Goal: Use online tool/utility: Utilize a website feature to perform a specific function

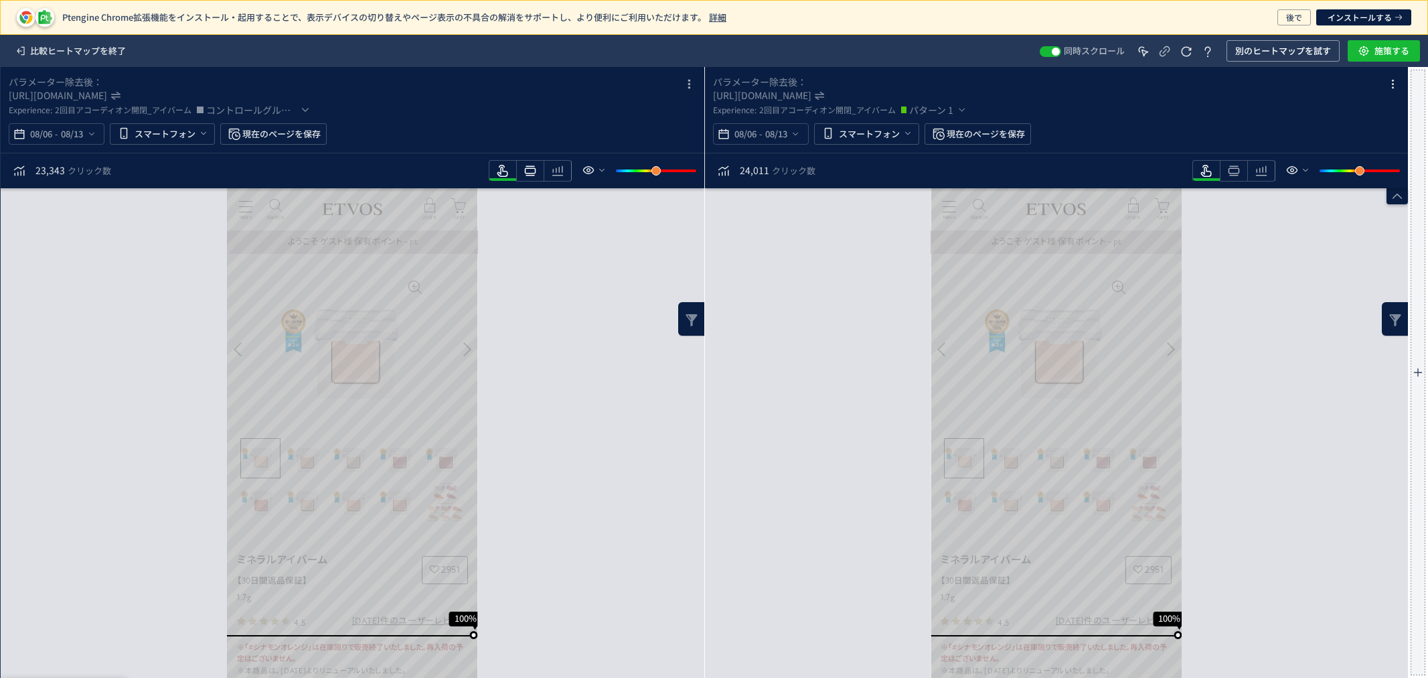
click at [530, 174] on icon "heatmap-toolbar" at bounding box center [530, 171] width 16 height 16
click at [538, 165] on icon "heatmap-toolbar" at bounding box center [530, 171] width 16 height 16
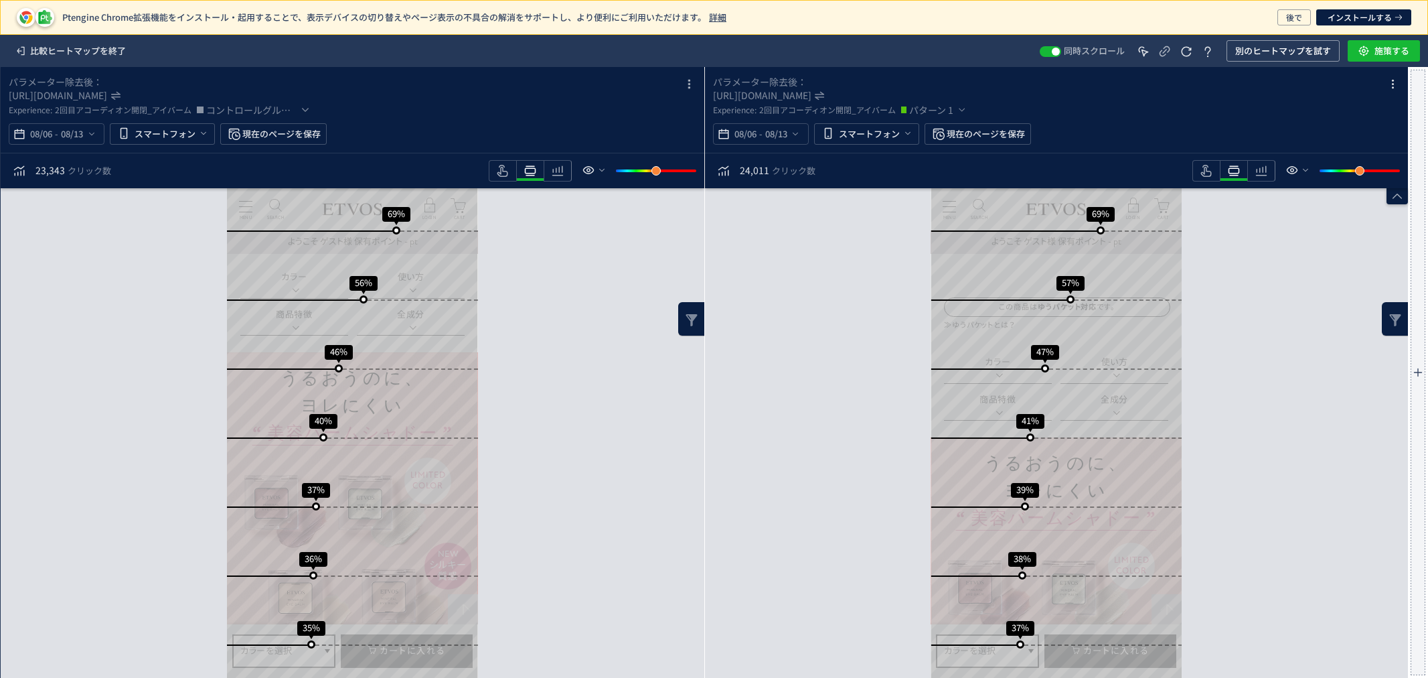
scroll to position [907, 0]
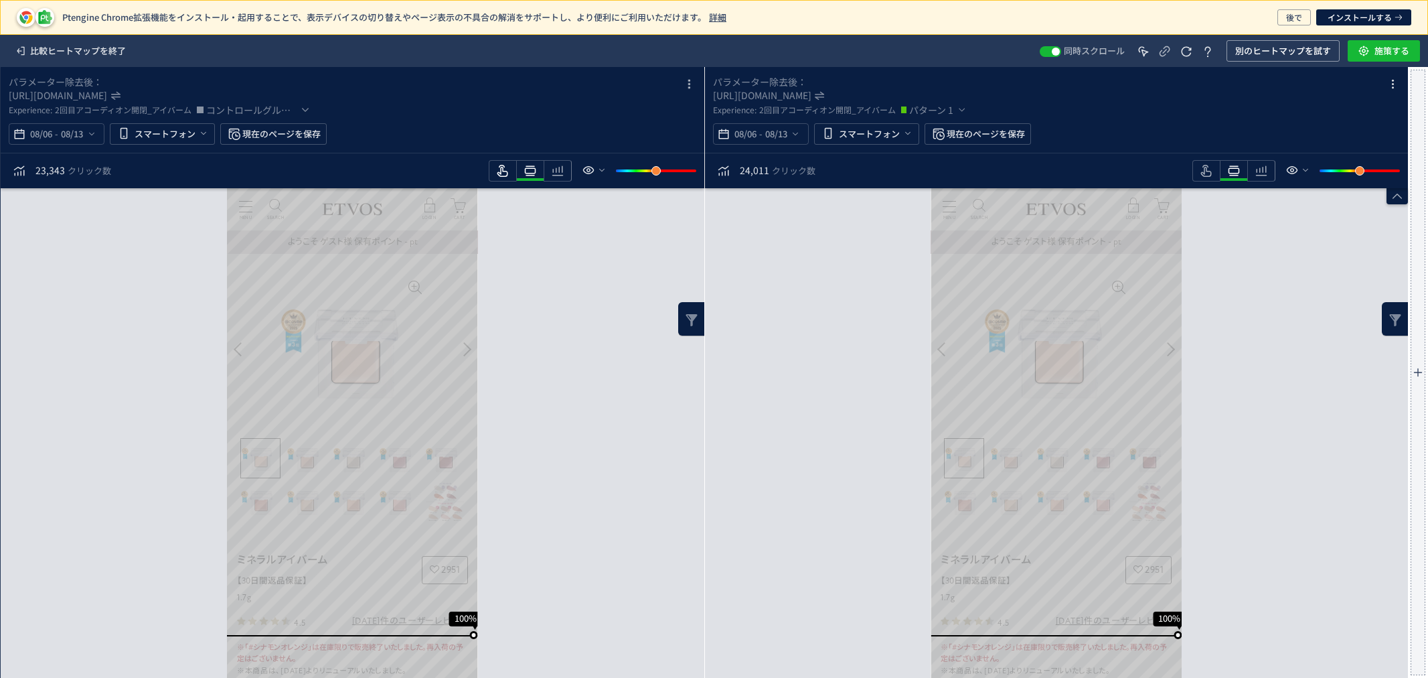
click at [506, 171] on icon "heatmap-toolbar" at bounding box center [503, 171] width 16 height 16
click at [511, 168] on icon "heatmap-toolbar" at bounding box center [503, 171] width 16 height 16
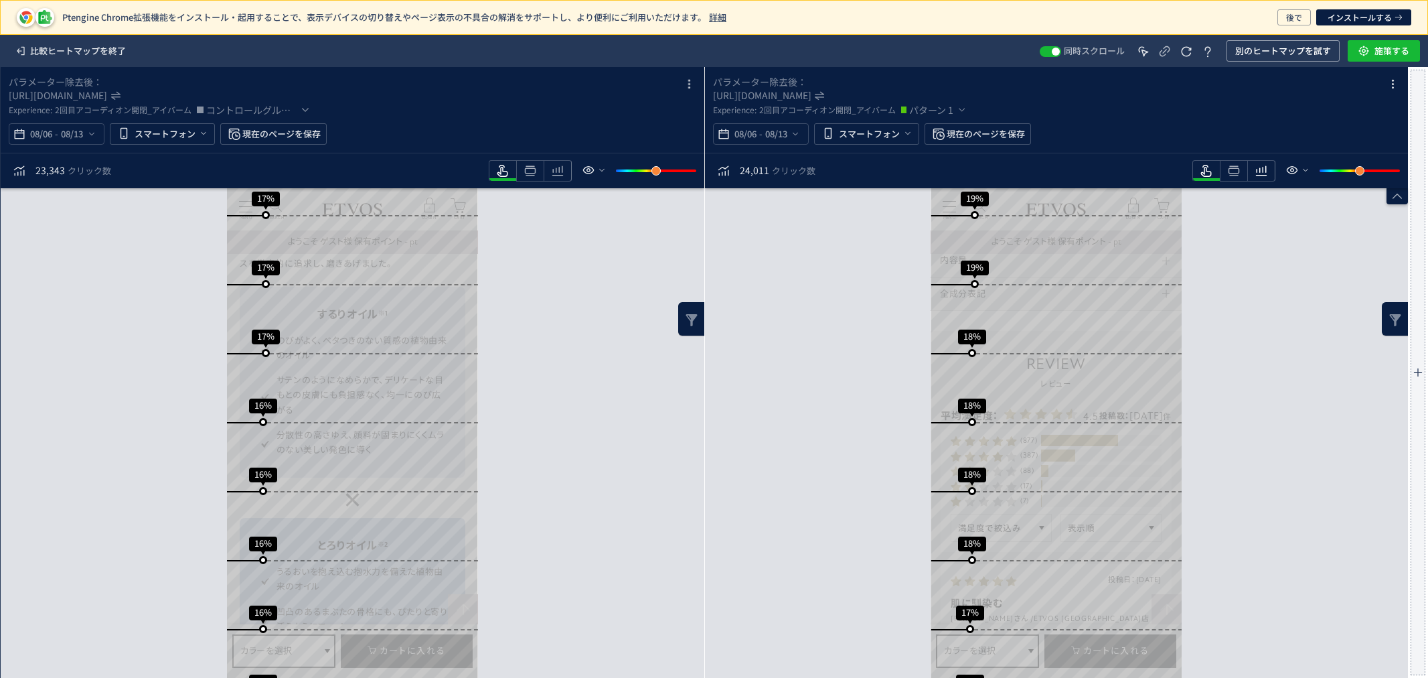
click at [566, 166] on icon "heatmap-toolbar" at bounding box center [558, 171] width 16 height 16
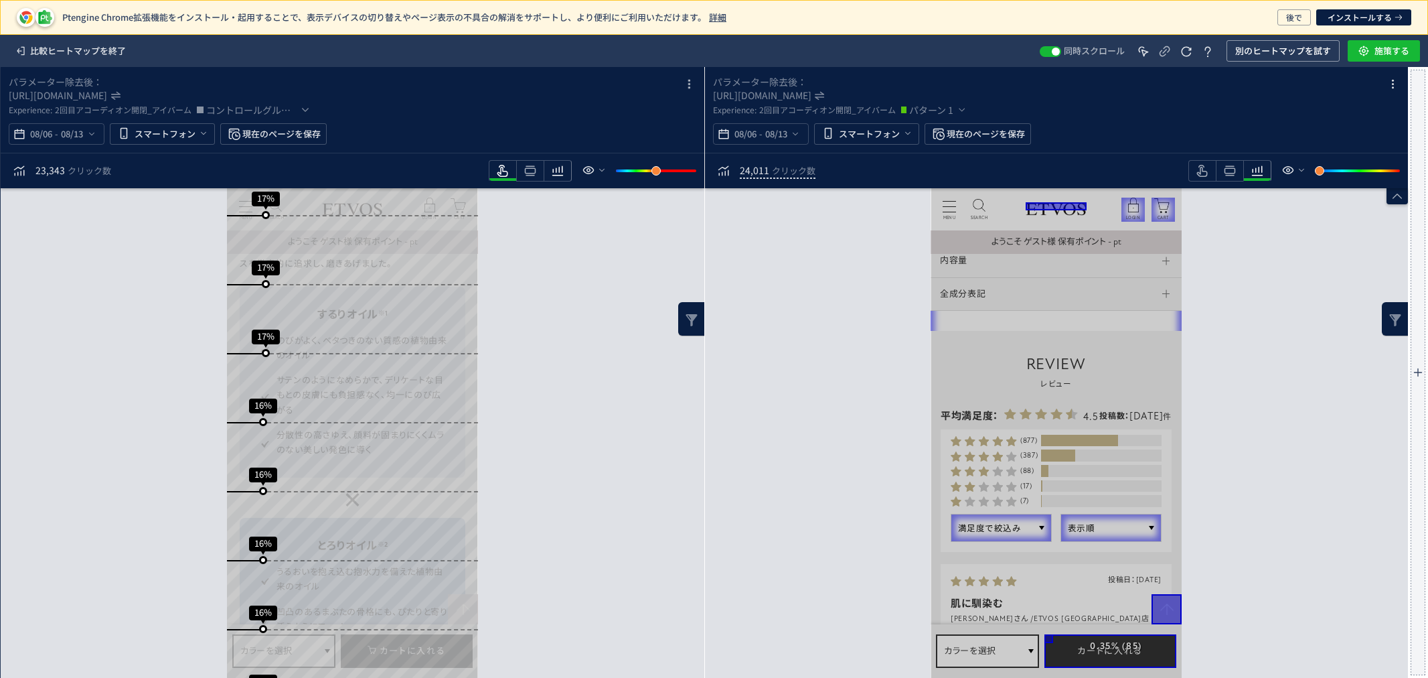
click at [563, 175] on icon "heatmap-toolbar" at bounding box center [558, 171] width 16 height 16
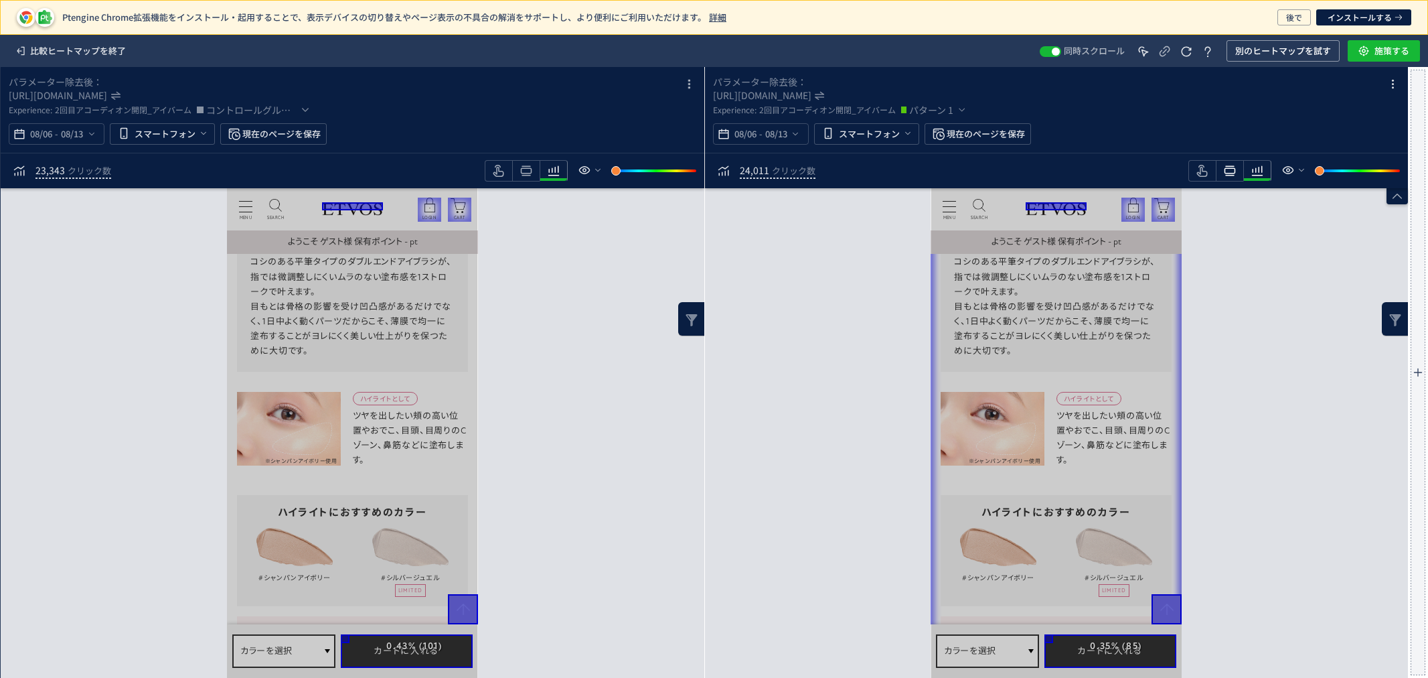
click at [534, 169] on icon "heatmap-toolbar" at bounding box center [526, 171] width 16 height 16
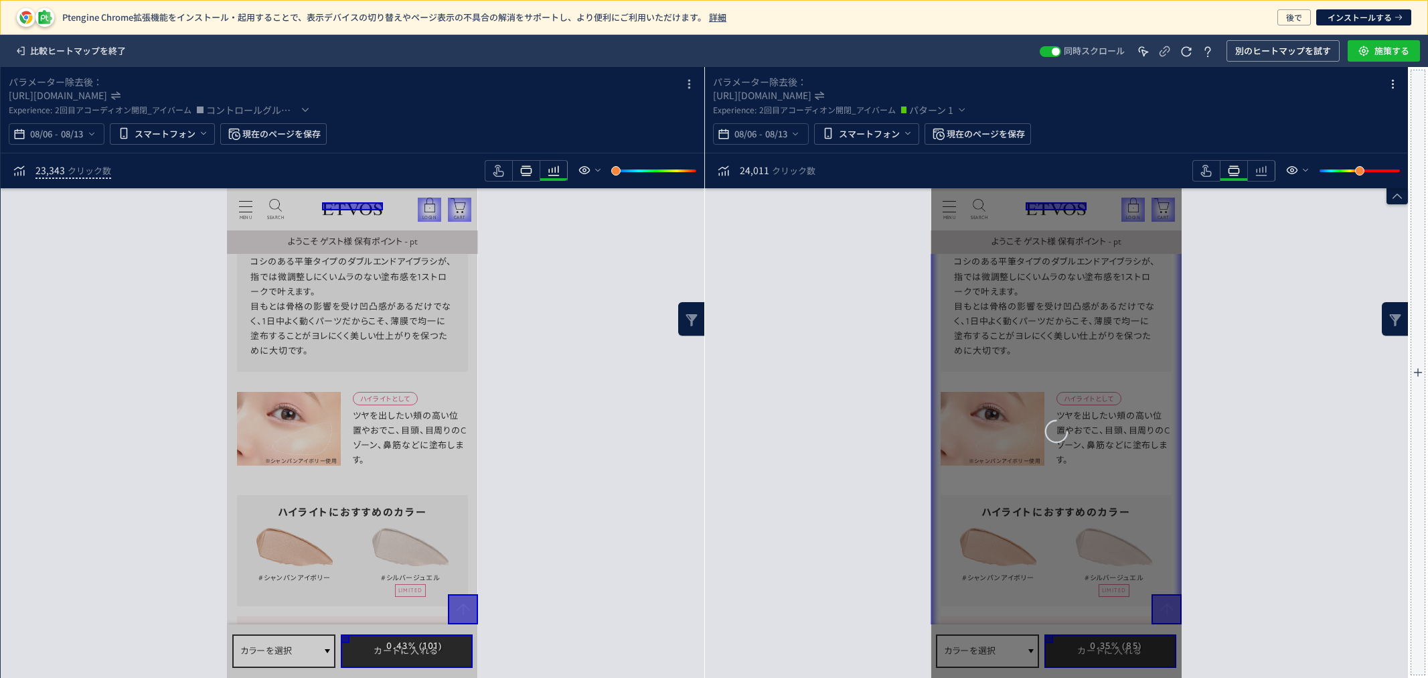
click at [522, 175] on use "heatmap-toolbar" at bounding box center [525, 171] width 11 height 10
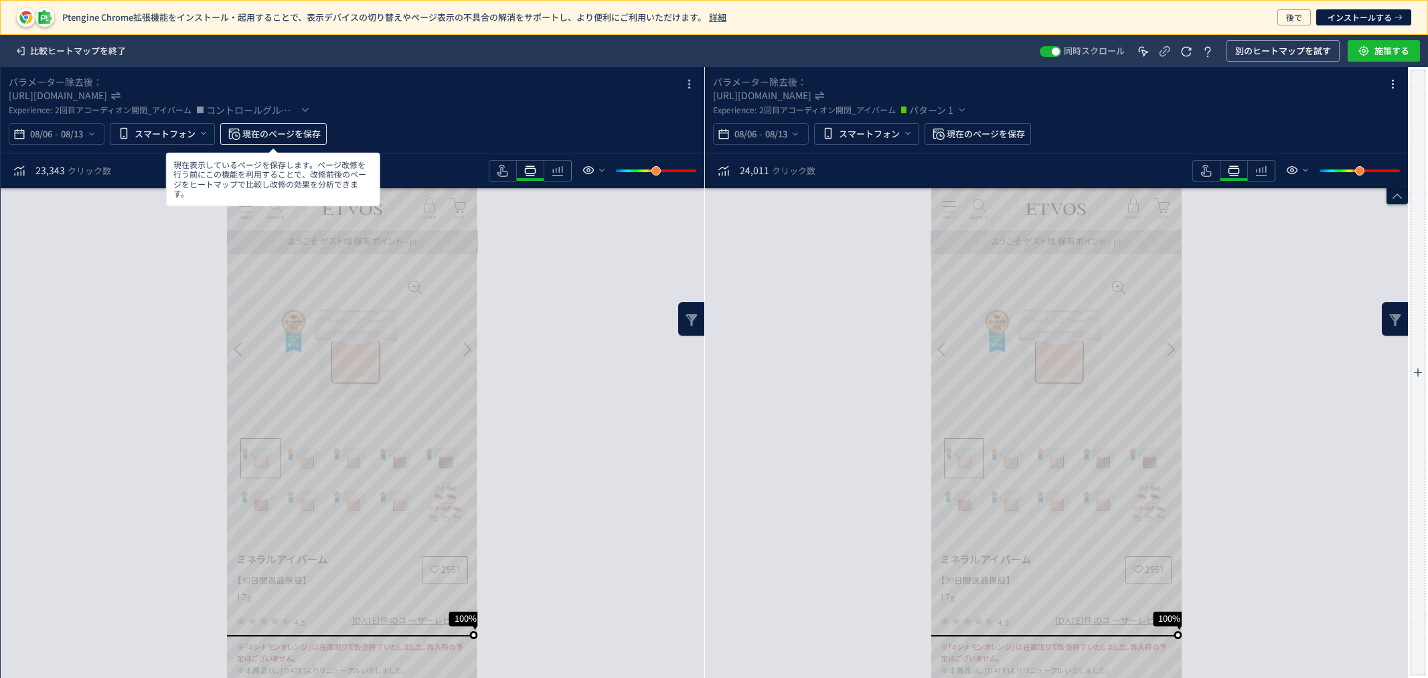
click at [297, 129] on span "現在のページを保存" at bounding box center [281, 133] width 78 height 21
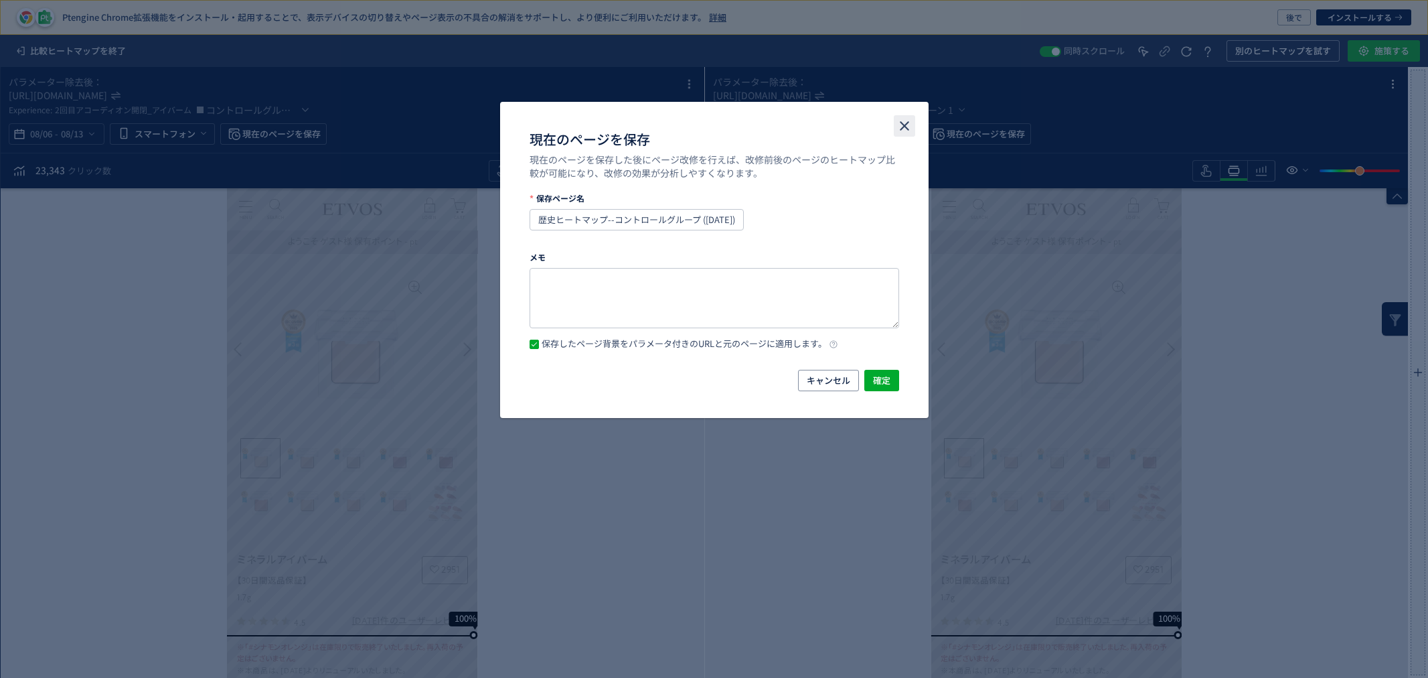
click at [905, 118] on icon "close" at bounding box center [905, 126] width 16 height 16
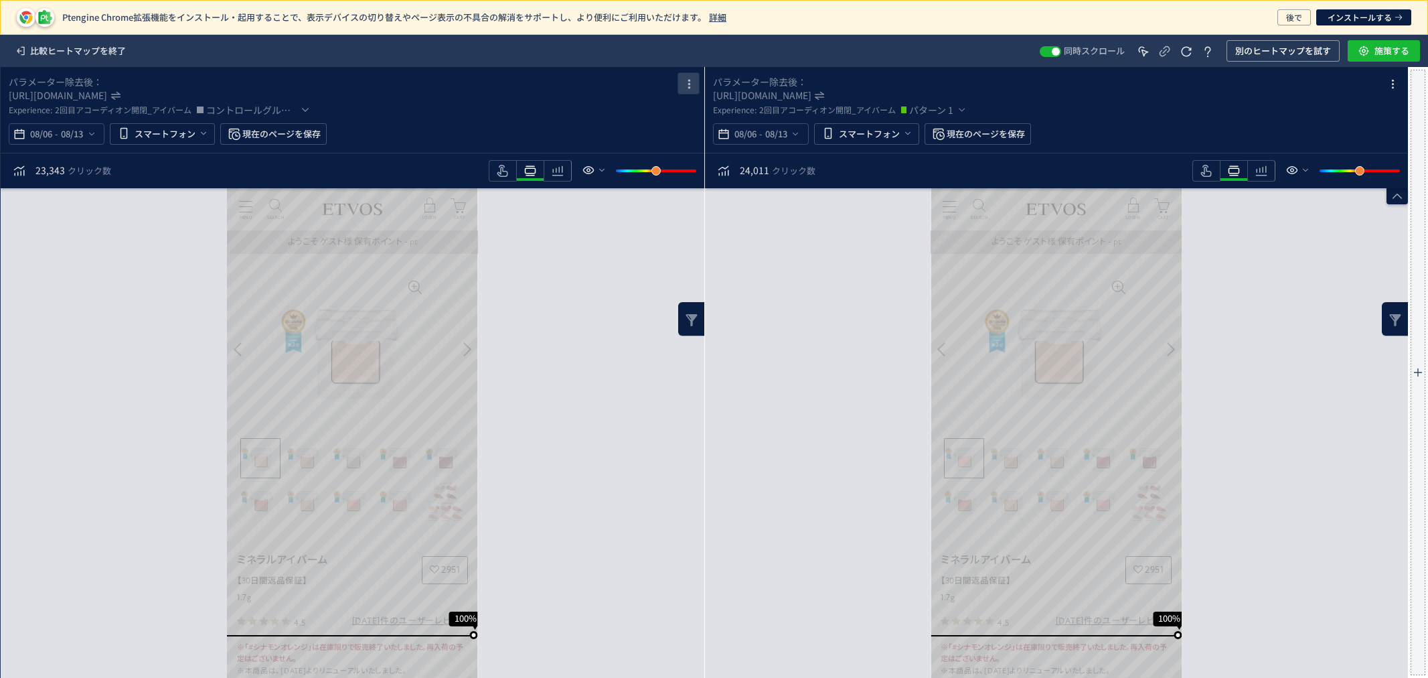
click at [692, 82] on icon "heatmap-box" at bounding box center [689, 84] width 16 height 16
click at [937, 112] on p "右へ移動" at bounding box center [1053, 161] width 232 height 151
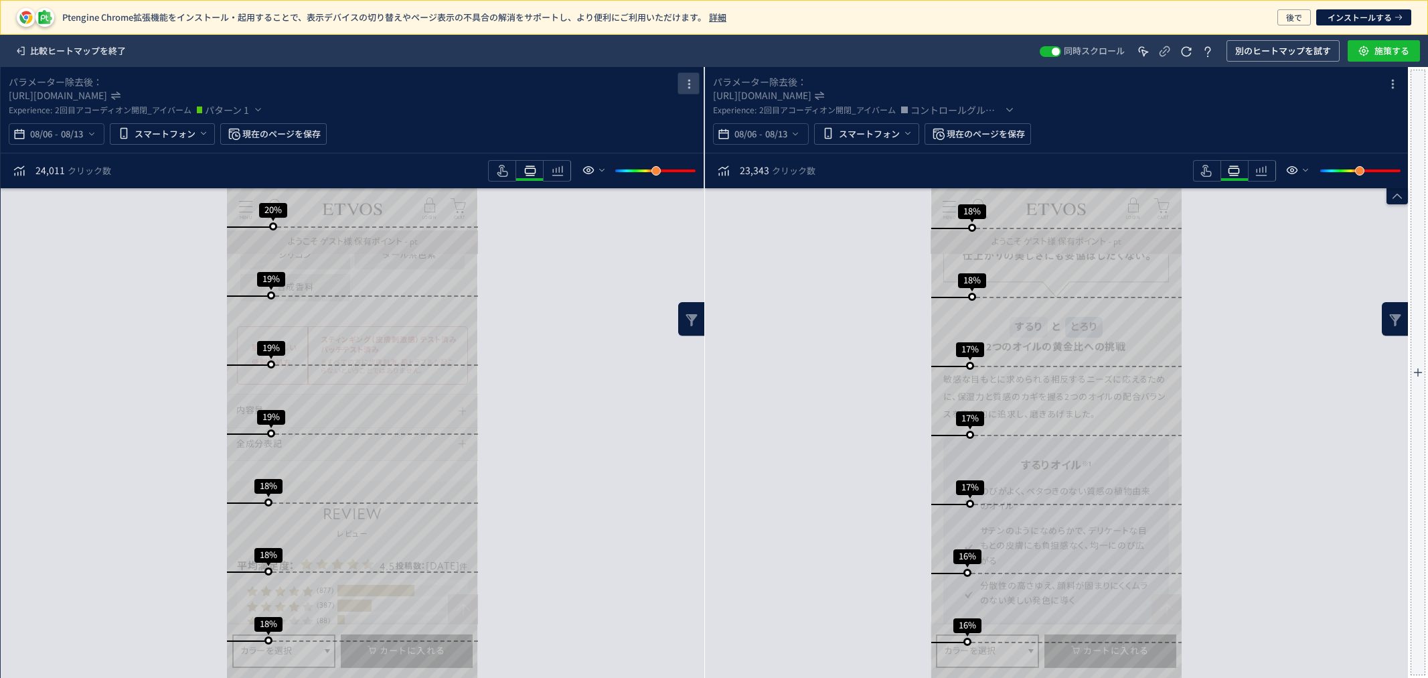
click at [688, 83] on use "heatmap-box" at bounding box center [689, 84] width 2 height 9
click at [0, 0] on p "右へ移動" at bounding box center [0, 0] width 0 height 0
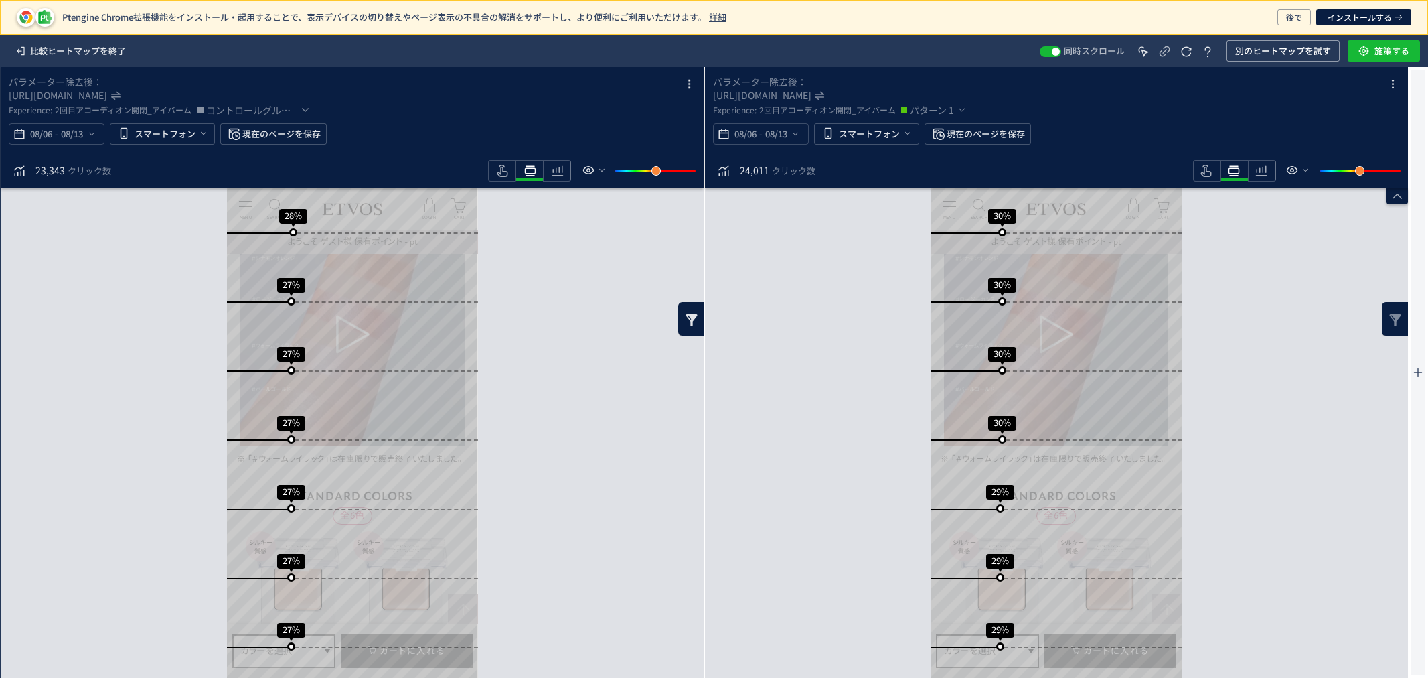
click at [692, 309] on div "heatmap-box" at bounding box center [691, 318] width 27 height 33
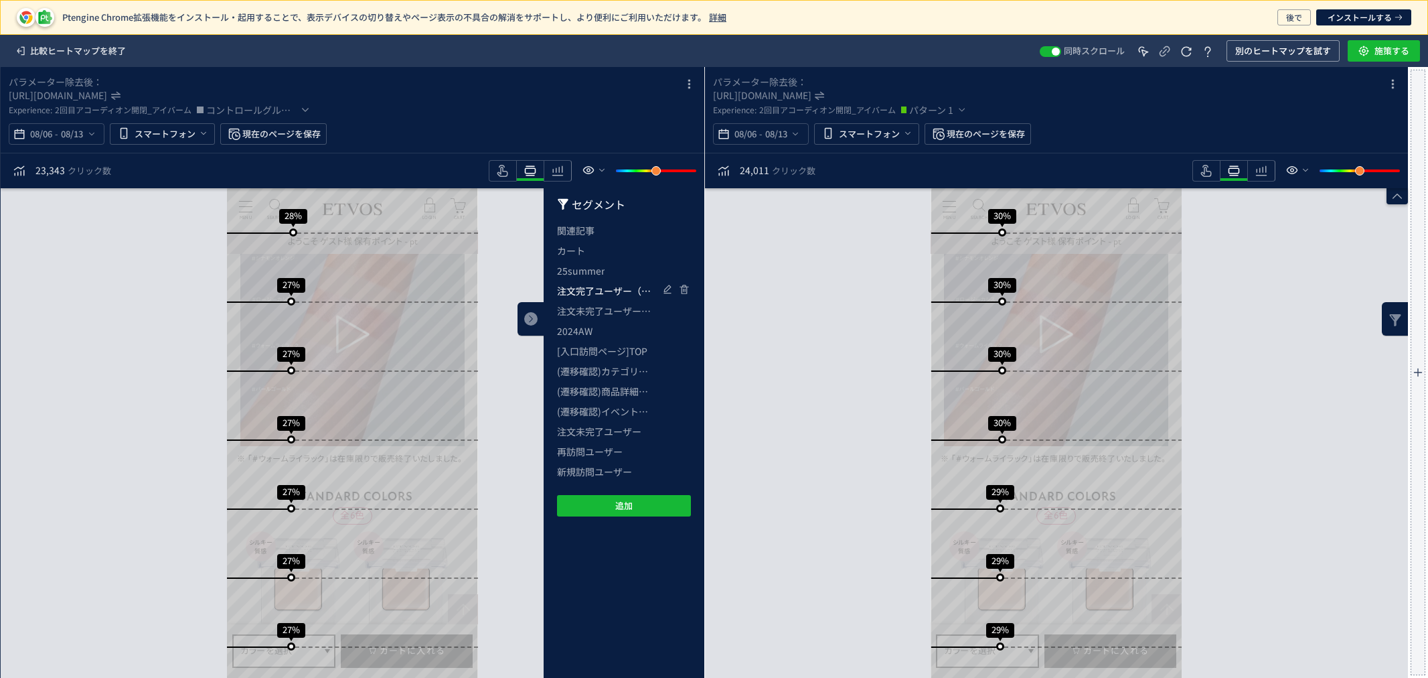
click at [601, 291] on span "注文完了ユーザー（新）" at bounding box center [604, 291] width 94 height 20
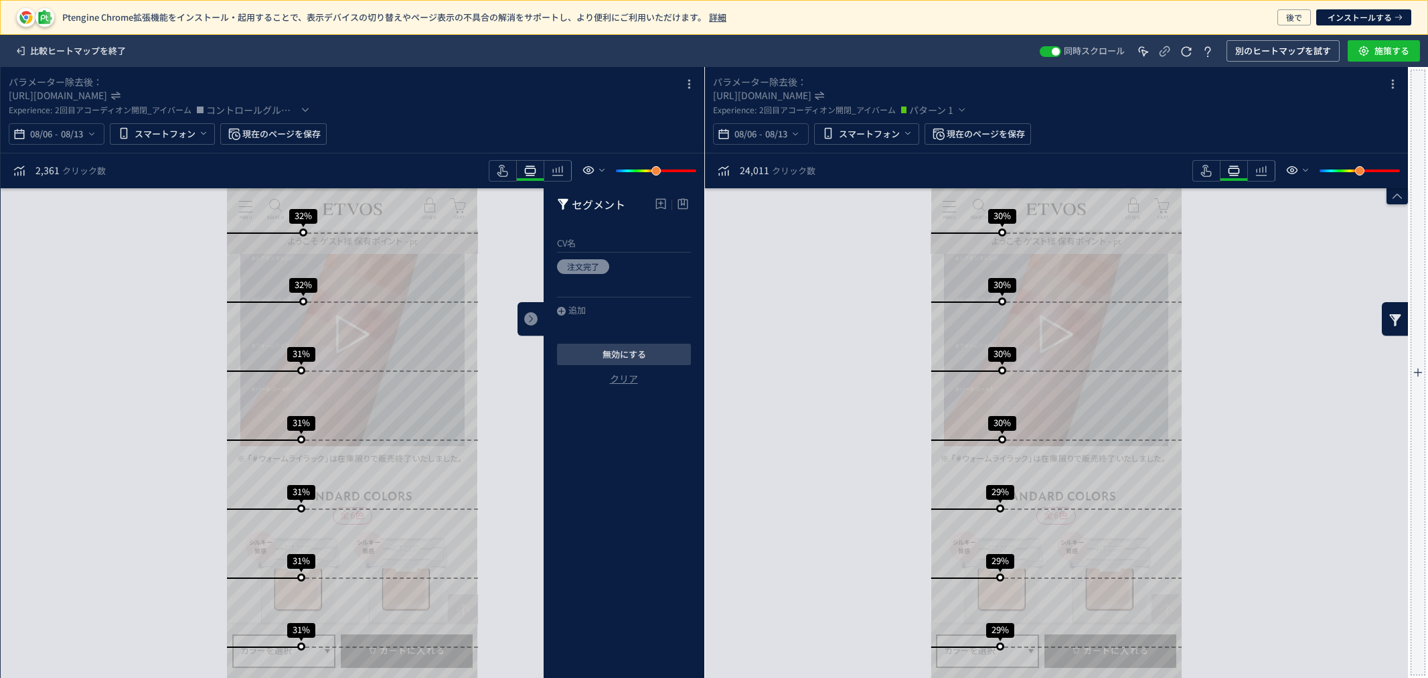
click at [1396, 317] on use "heatmap-box" at bounding box center [1394, 320] width 11 height 12
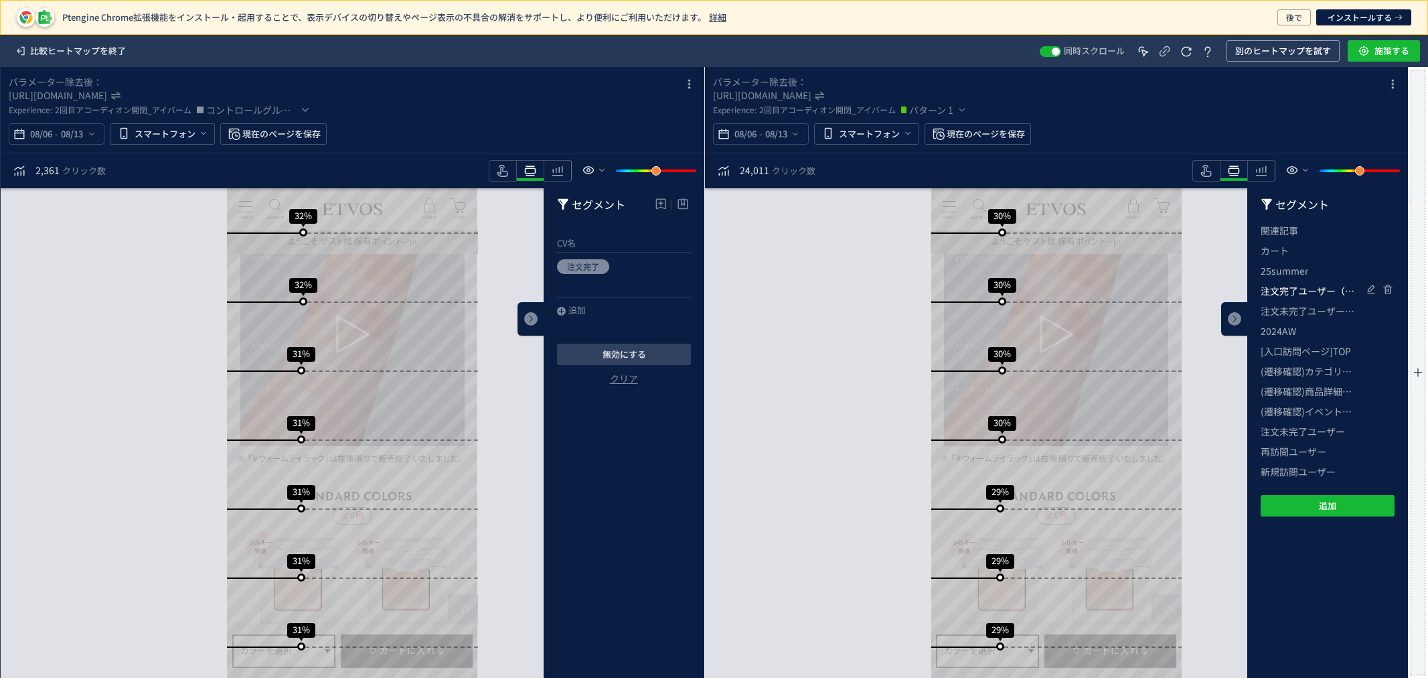
click at [1308, 295] on span "注文完了ユーザー（新）" at bounding box center [1308, 291] width 94 height 20
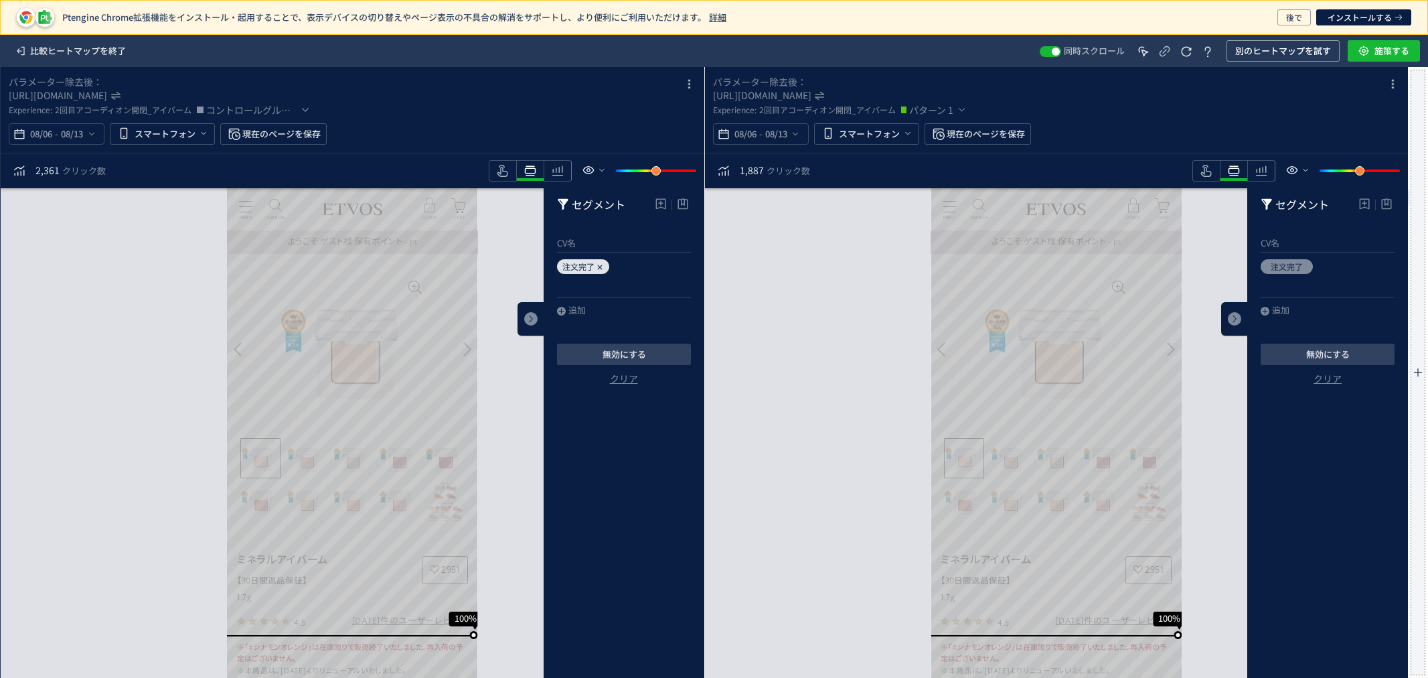
click at [599, 267] on use "heatmap-box" at bounding box center [599, 266] width 5 height 5
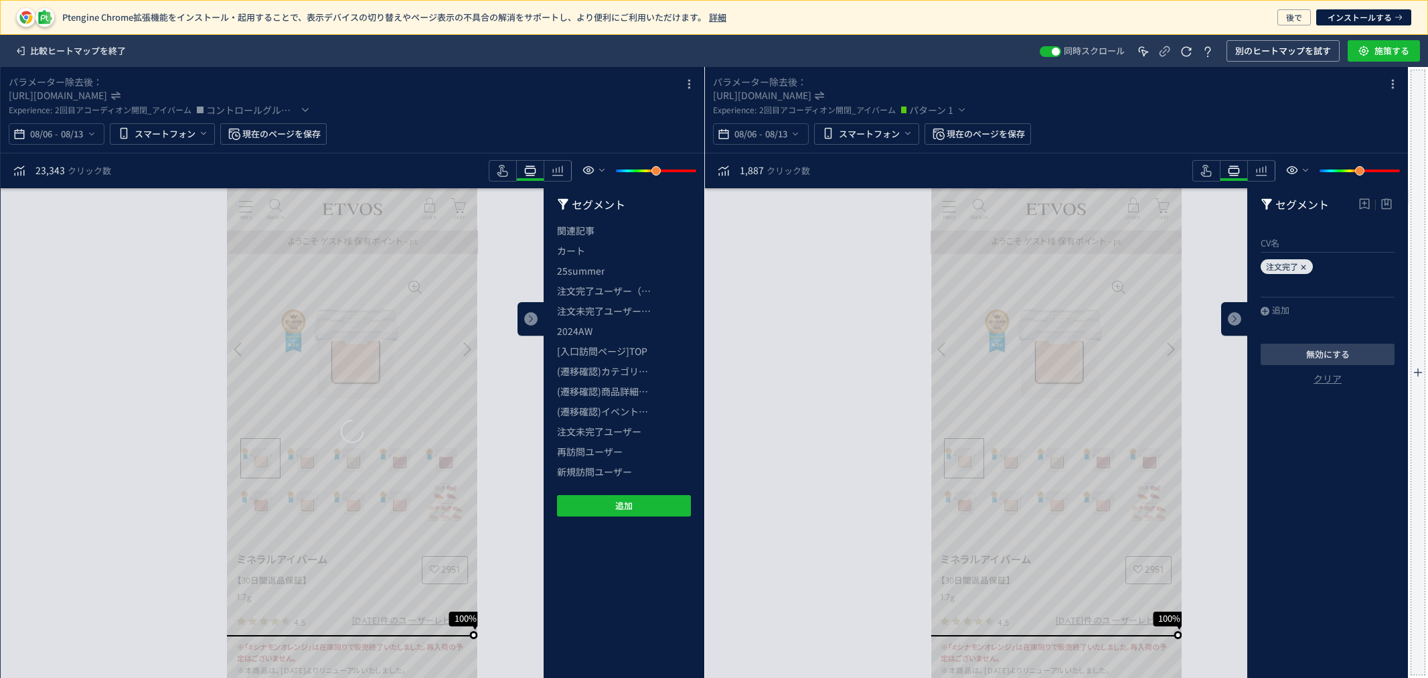
click at [1301, 264] on icon "heatmap-box" at bounding box center [1304, 267] width 8 height 8
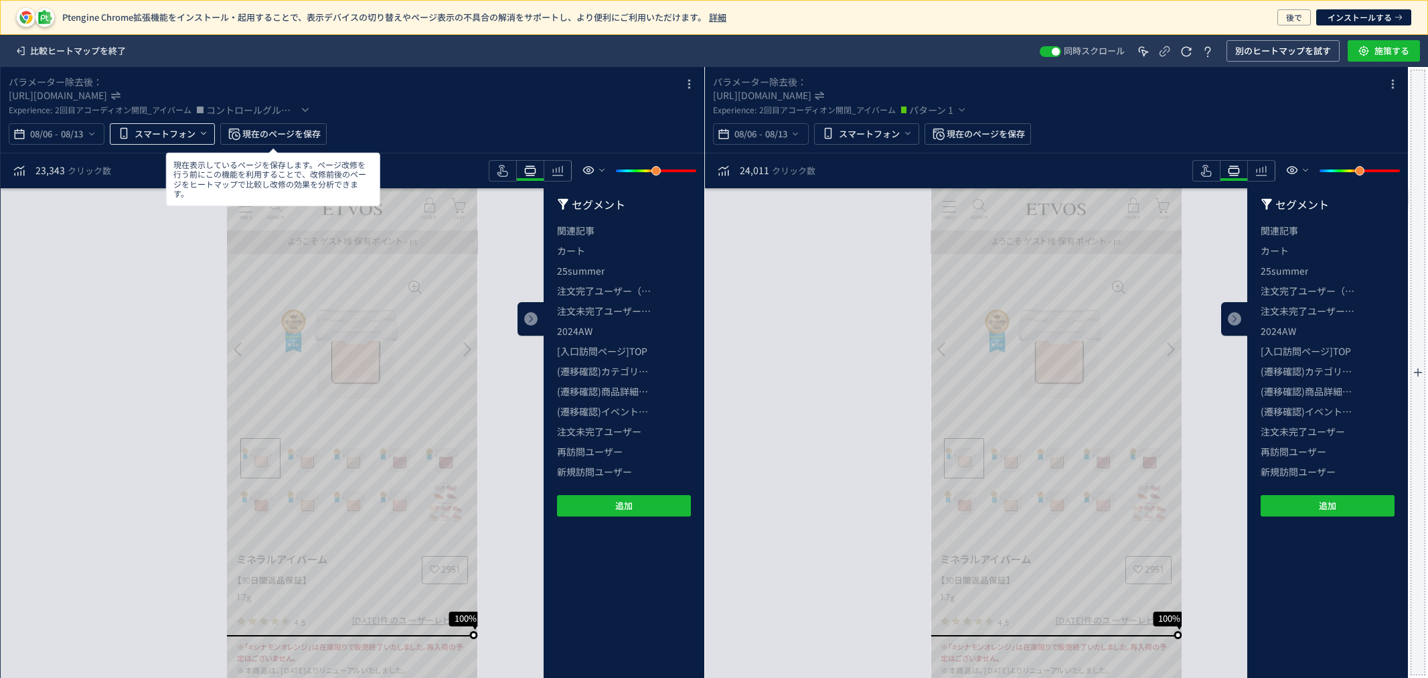
click at [196, 133] on span "heatmap-top-bar" at bounding box center [202, 134] width 13 height 22
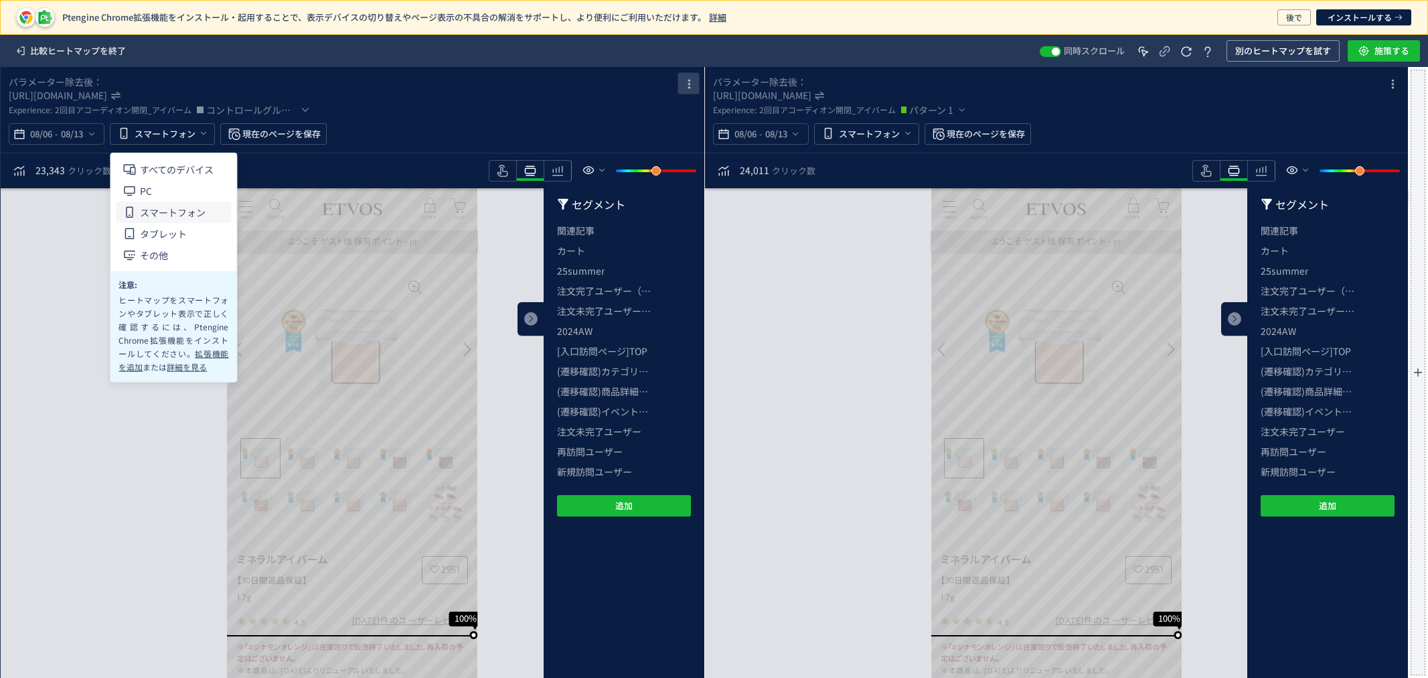
click at [692, 88] on icon "heatmap-box" at bounding box center [689, 84] width 16 height 16
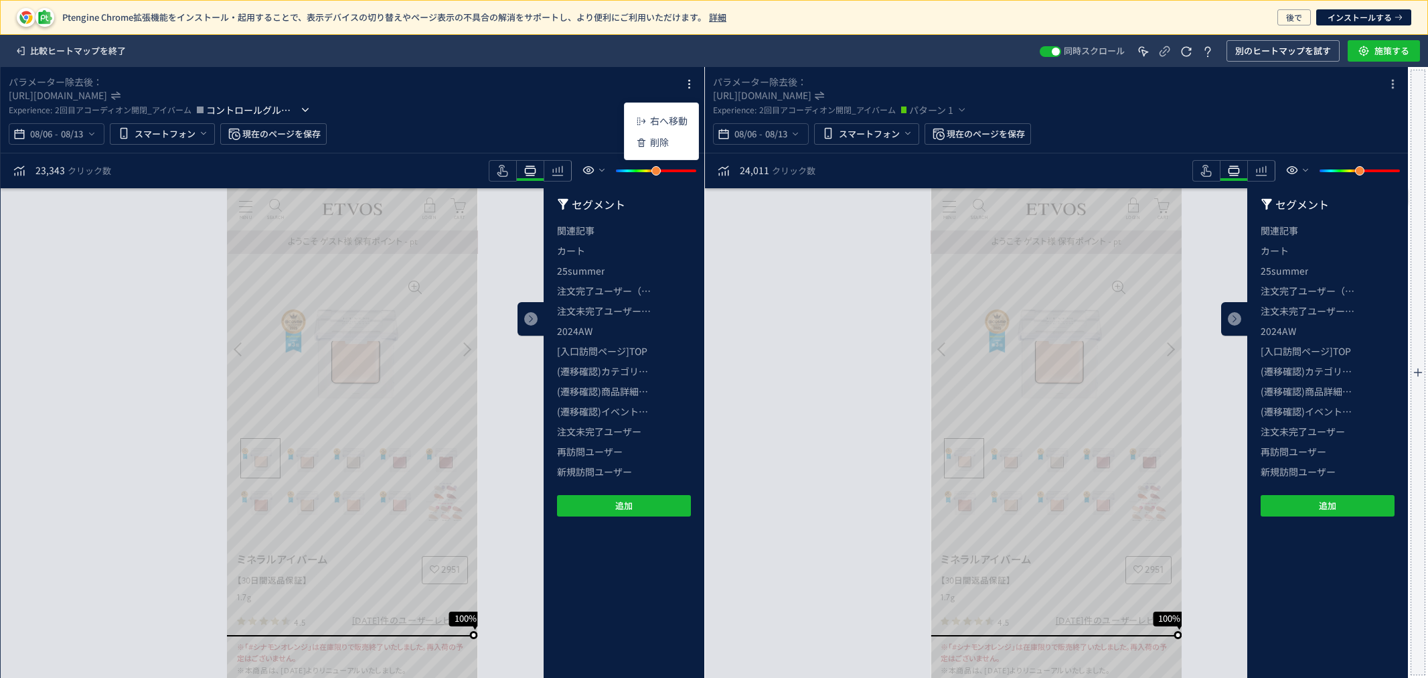
click at [299, 110] on icon "heatmap-top-bar" at bounding box center [305, 109] width 13 height 13
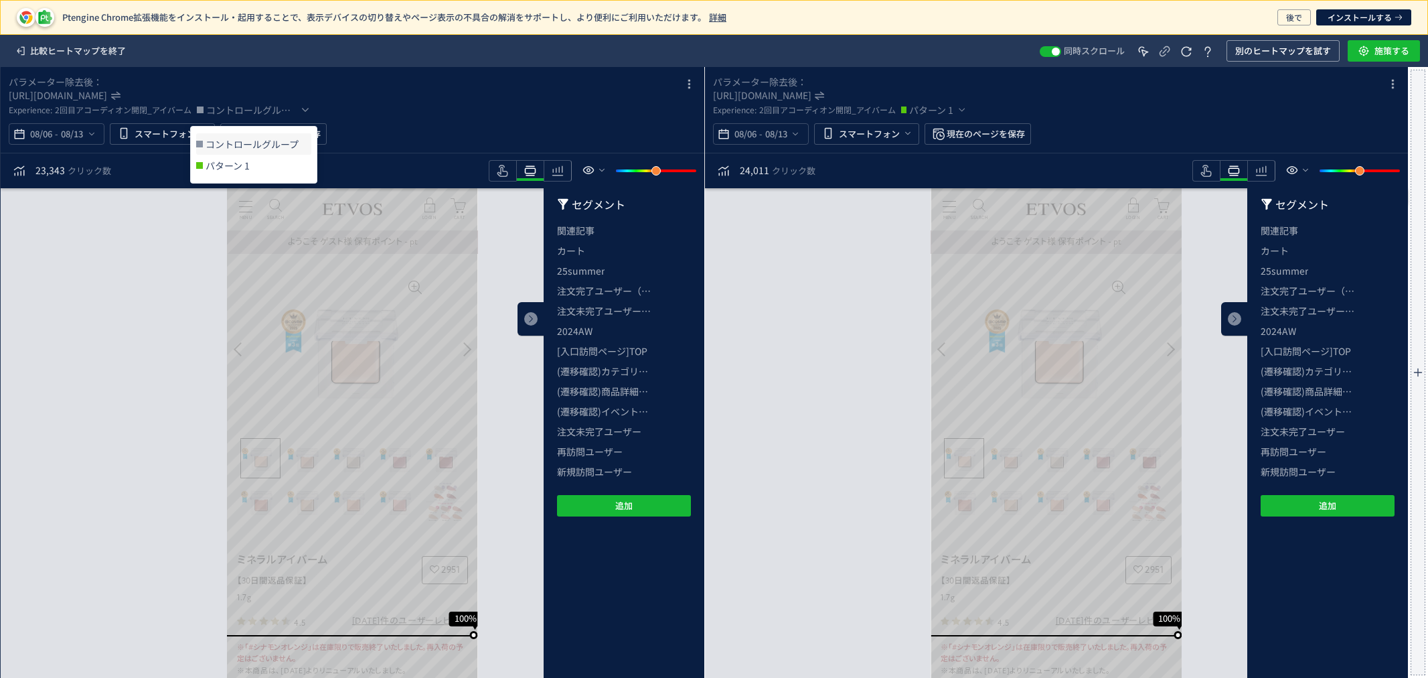
click at [357, 103] on div "Experience: 2回目アコーディオン開閉_アイバーム コントロールグループ" at bounding box center [343, 110] width 668 height 16
click at [593, 164] on icon "heatmap-toolbar" at bounding box center [589, 170] width 16 height 16
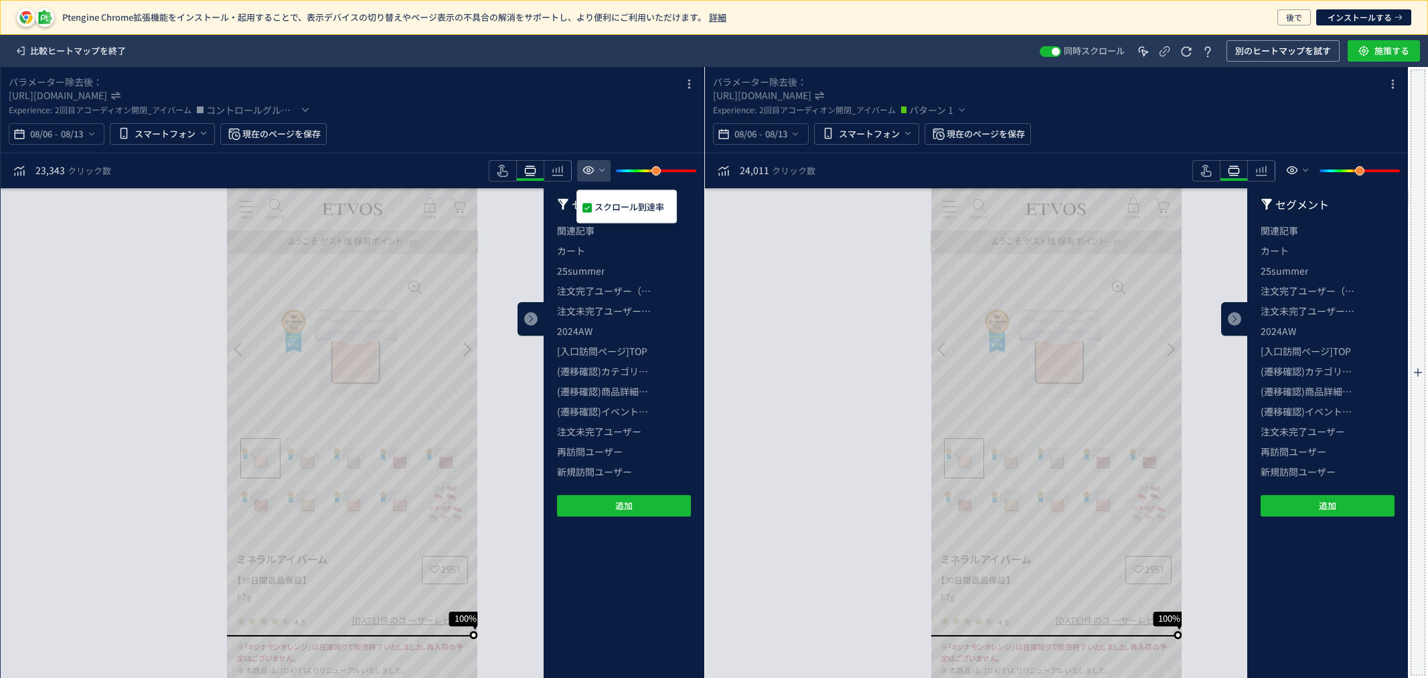
click at [599, 163] on span "heatmap-toolbar" at bounding box center [602, 170] width 11 height 22
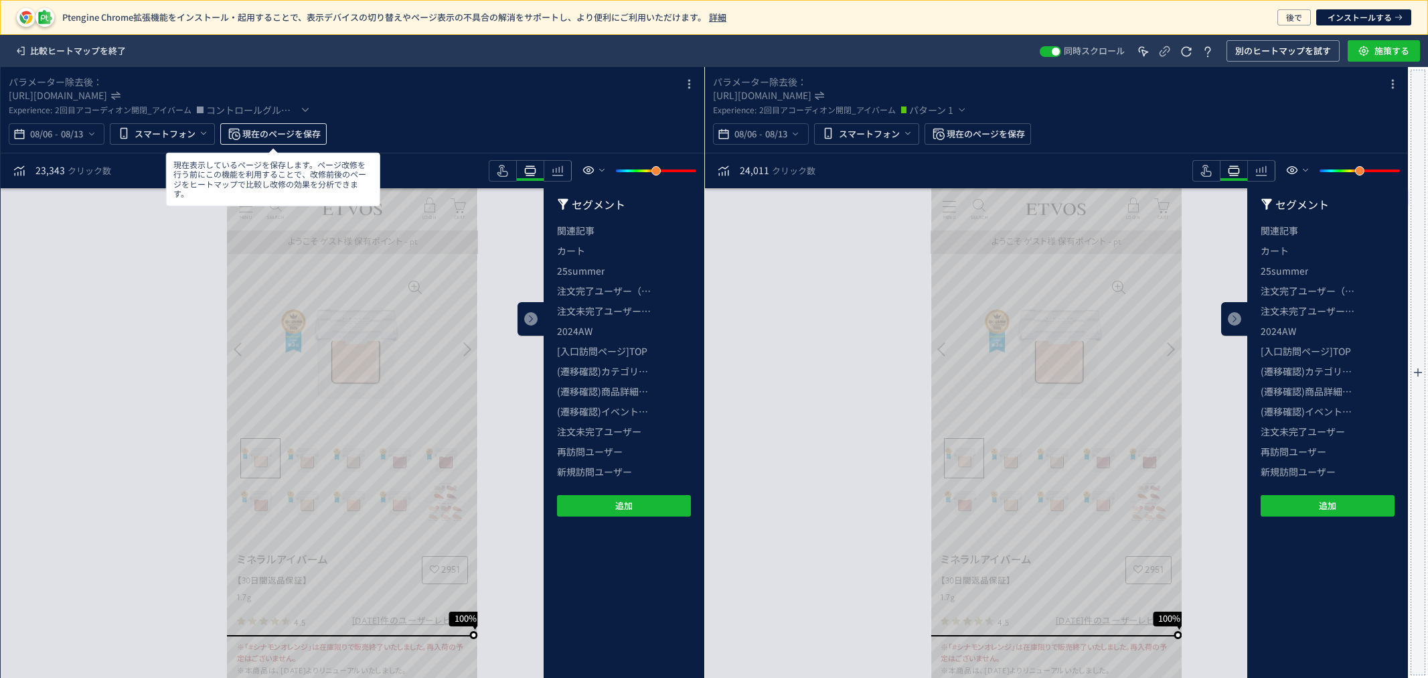
click at [278, 130] on span "現在のページを保存" at bounding box center [281, 133] width 78 height 21
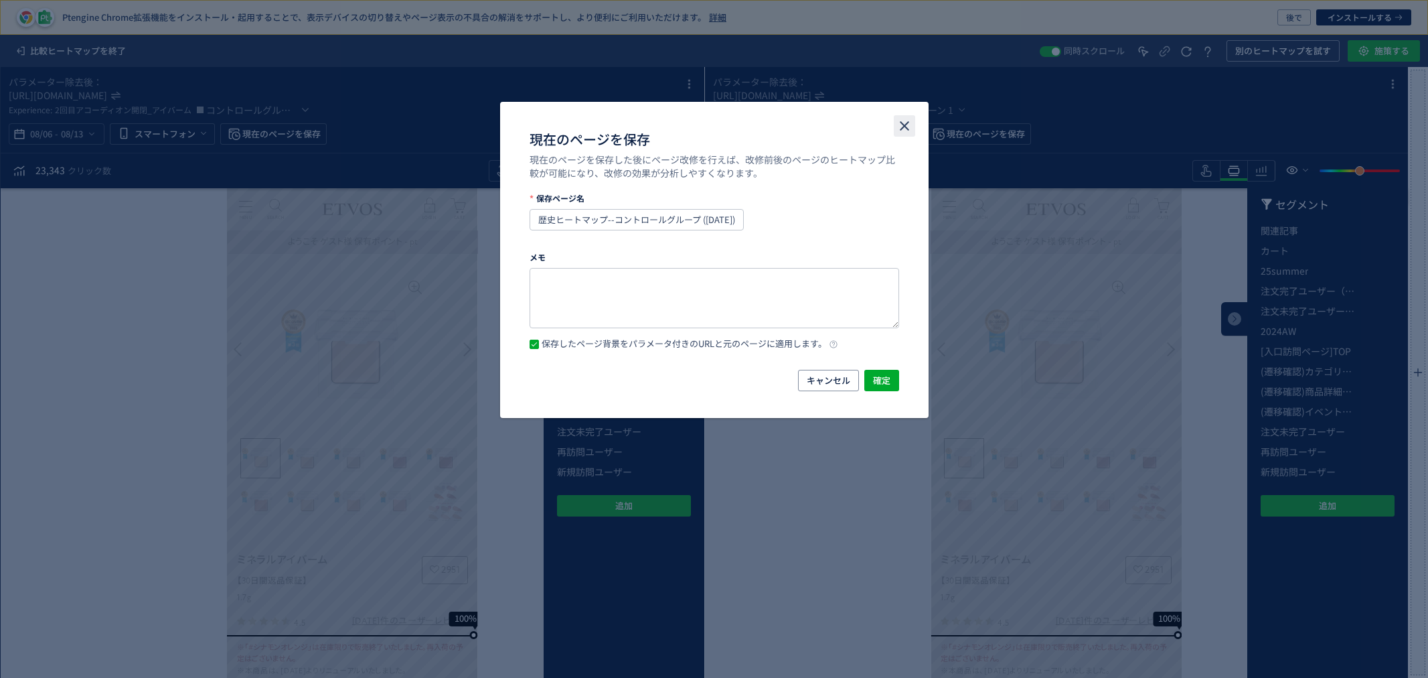
click at [905, 127] on use "close" at bounding box center [904, 125] width 9 height 9
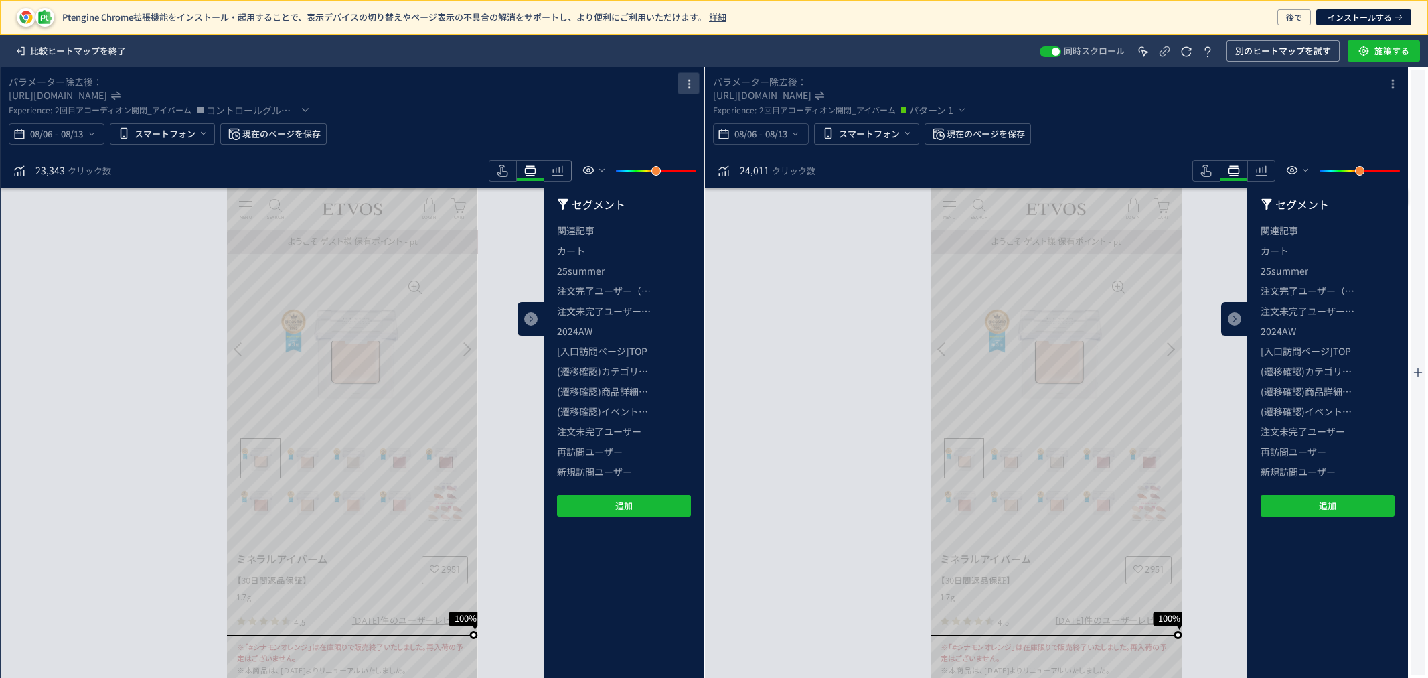
click at [678, 82] on span "heatmap-box" at bounding box center [687, 83] width 27 height 17
click at [635, 87] on span "パラメーター除去後：" at bounding box center [343, 81] width 668 height 13
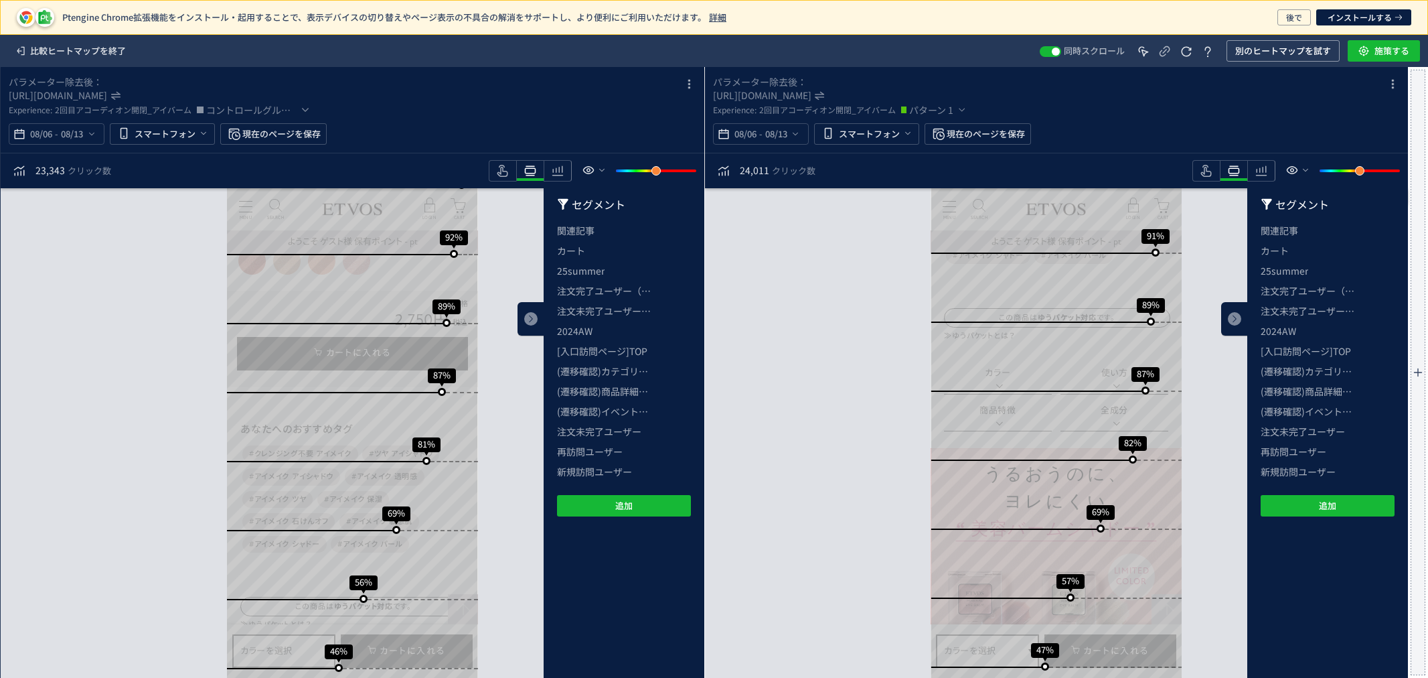
scroll to position [814, 0]
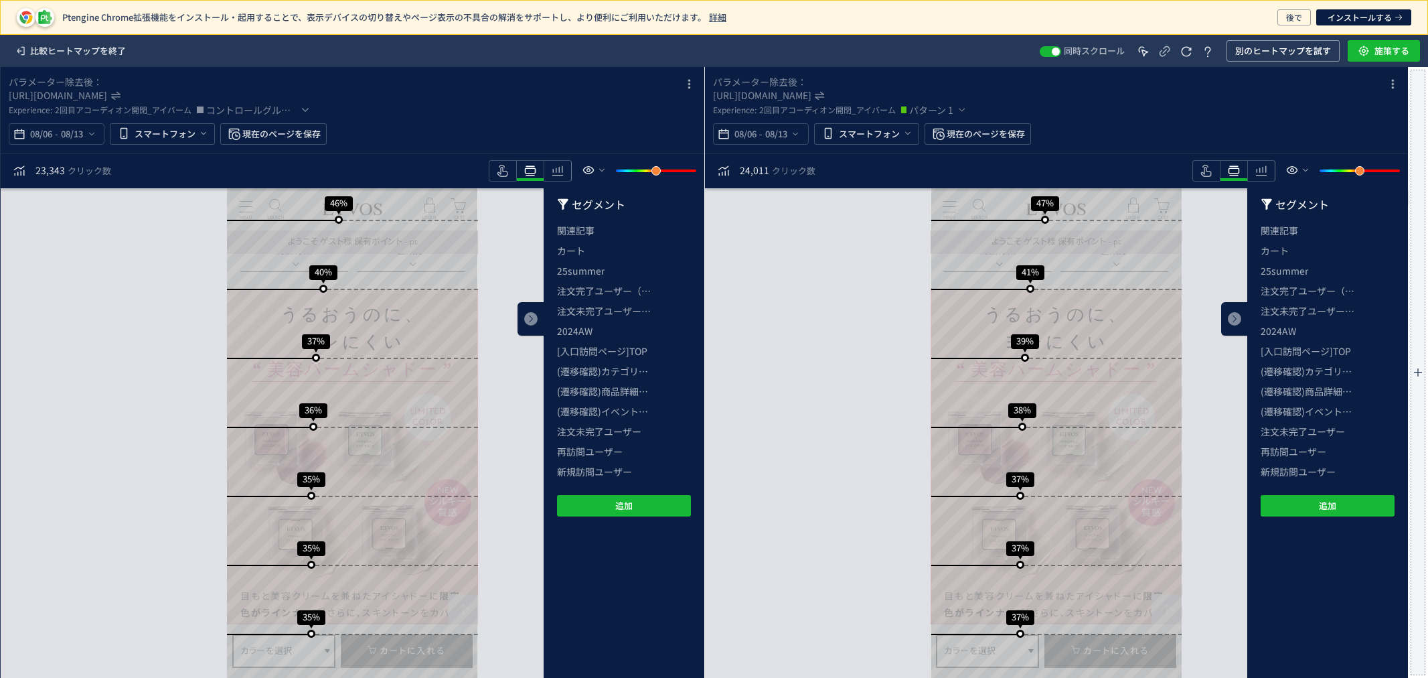
click at [532, 311] on div "heatmap-box" at bounding box center [531, 318] width 27 height 33
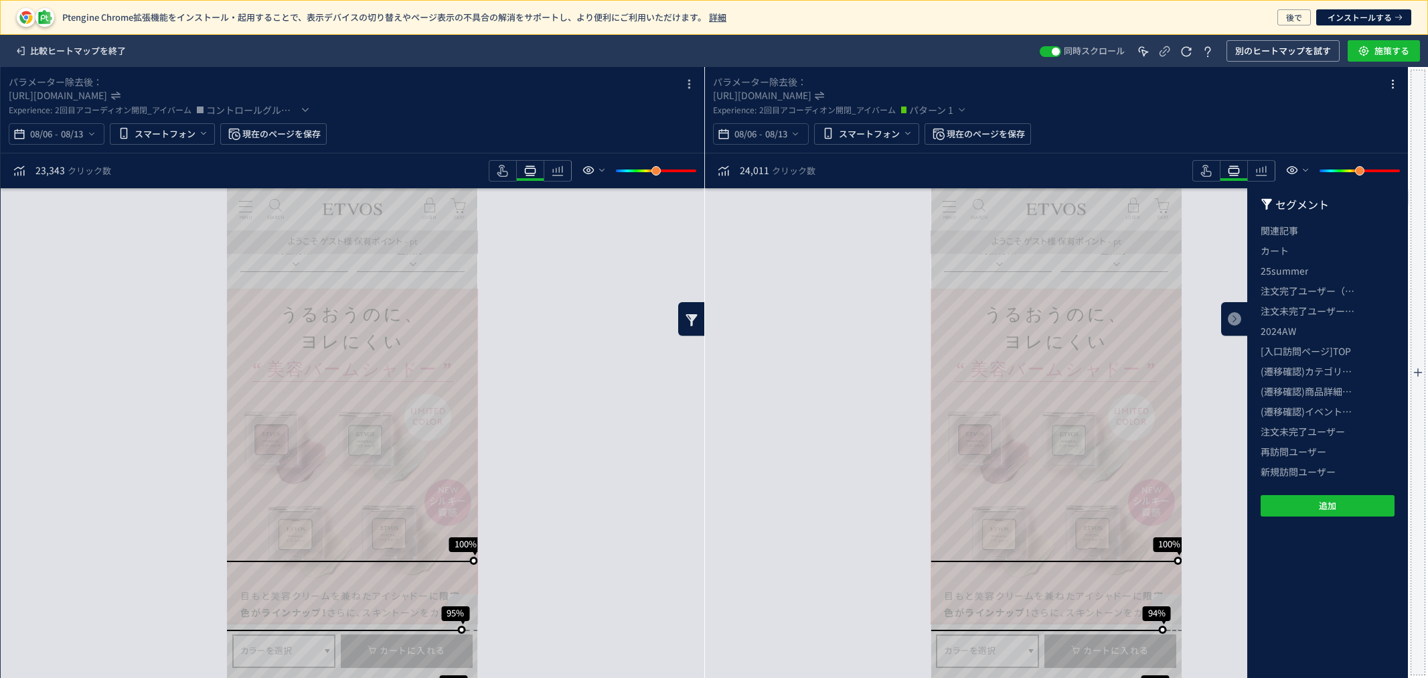
scroll to position [74, 0]
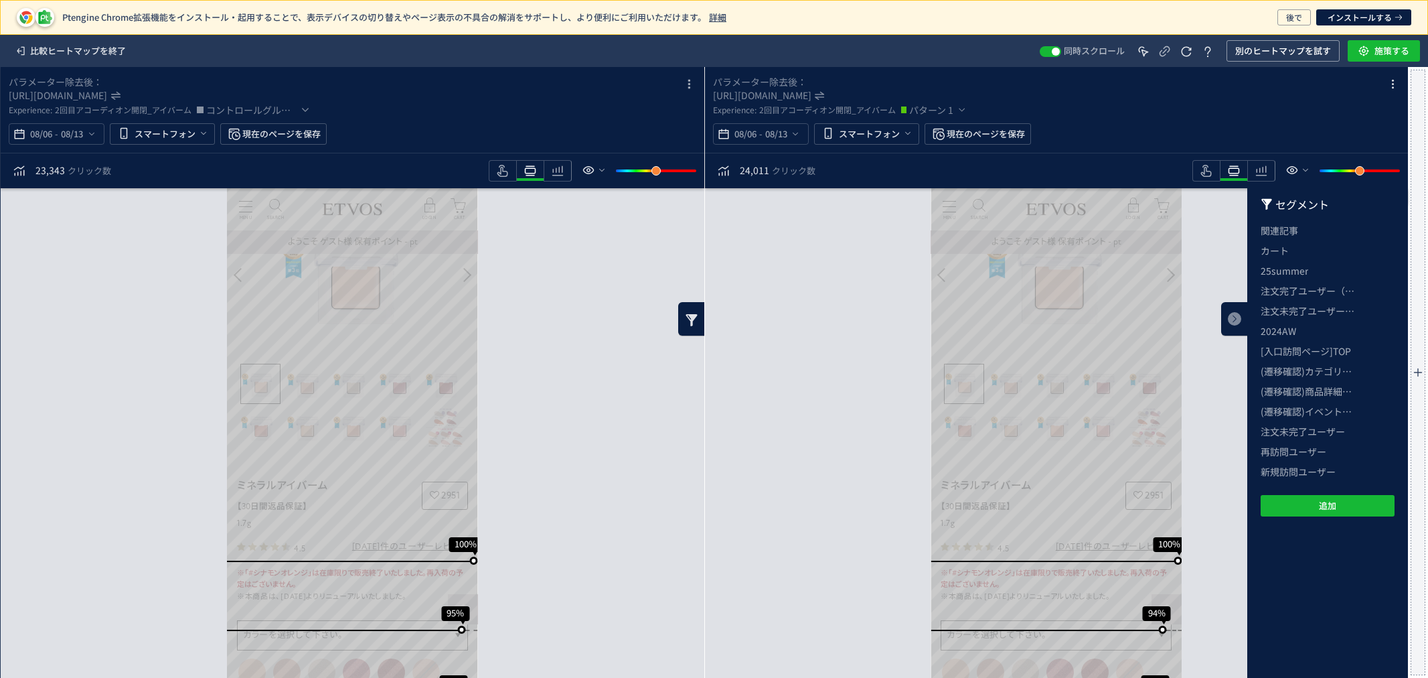
click at [1229, 318] on span "heatmap-box" at bounding box center [1234, 318] width 13 height 13
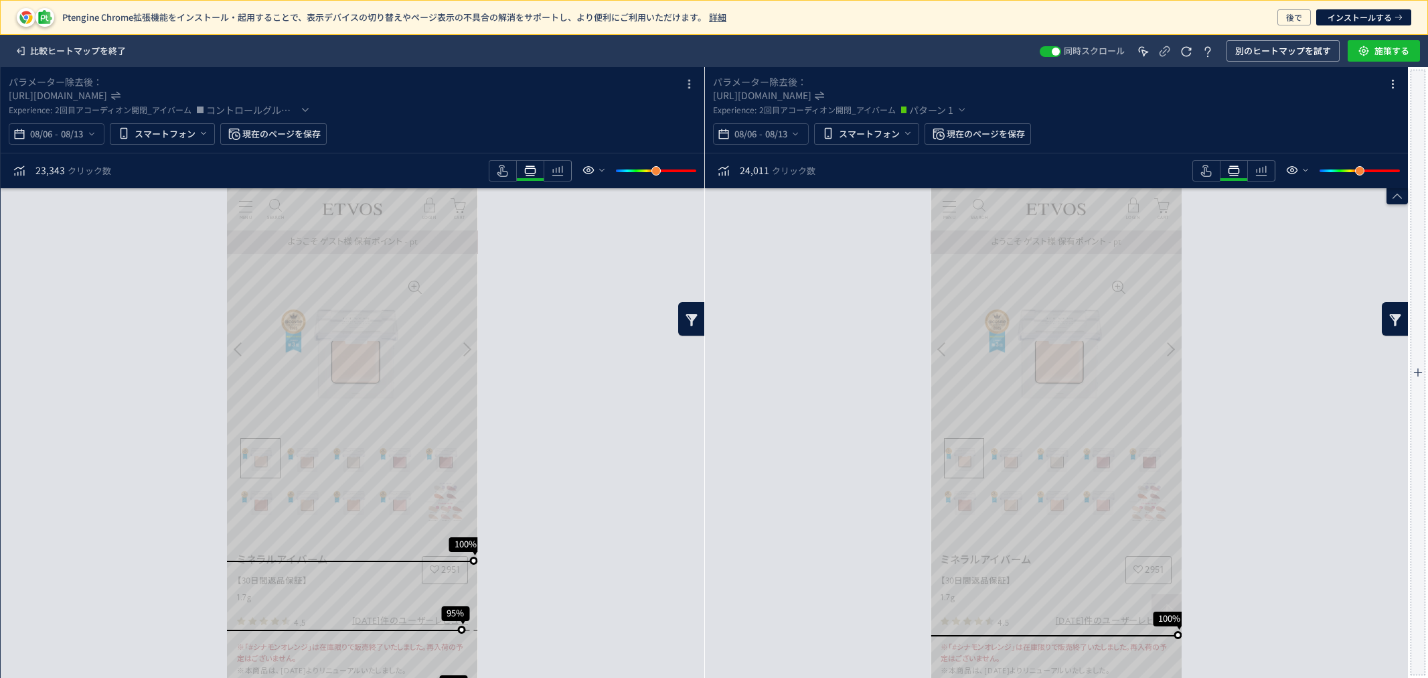
scroll to position [0, 0]
click at [1394, 86] on icon "heatmap-box" at bounding box center [1393, 84] width 16 height 16
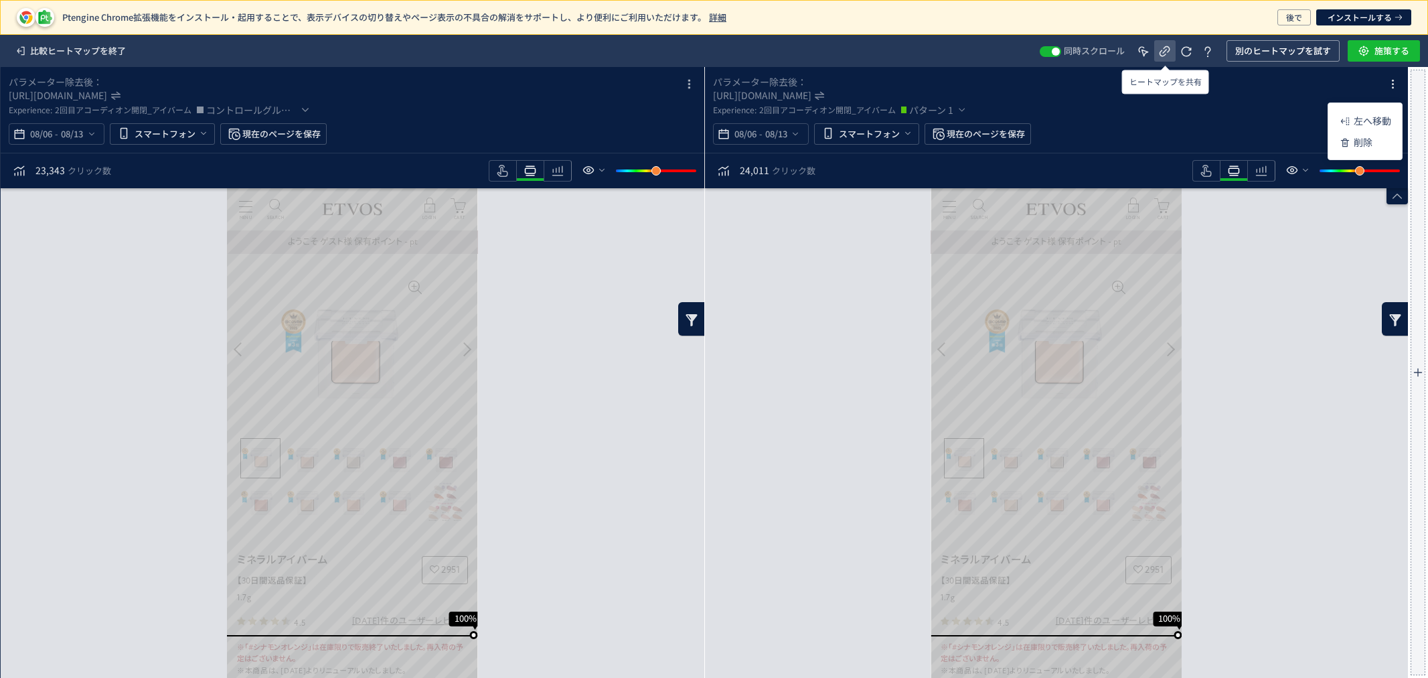
click at [1159, 50] on icon at bounding box center [1165, 52] width 16 height 16
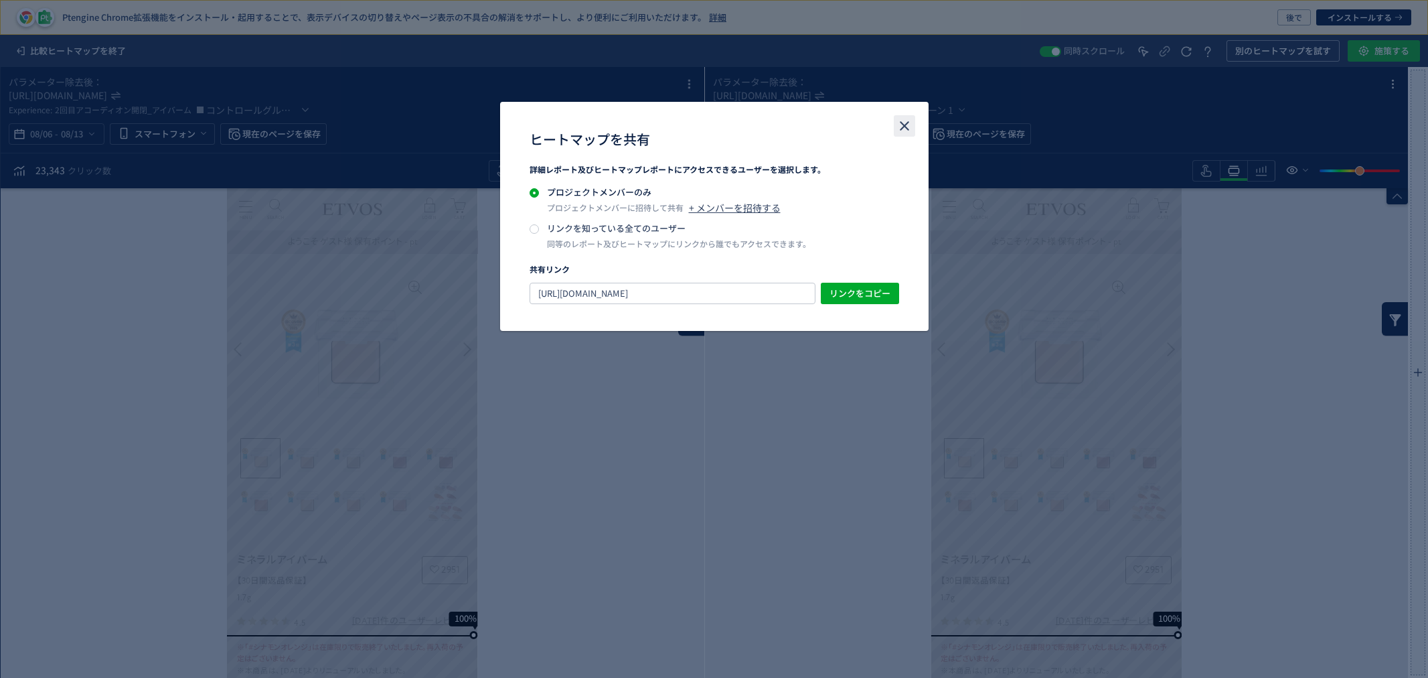
click at [907, 125] on icon "close" at bounding box center [905, 126] width 16 height 16
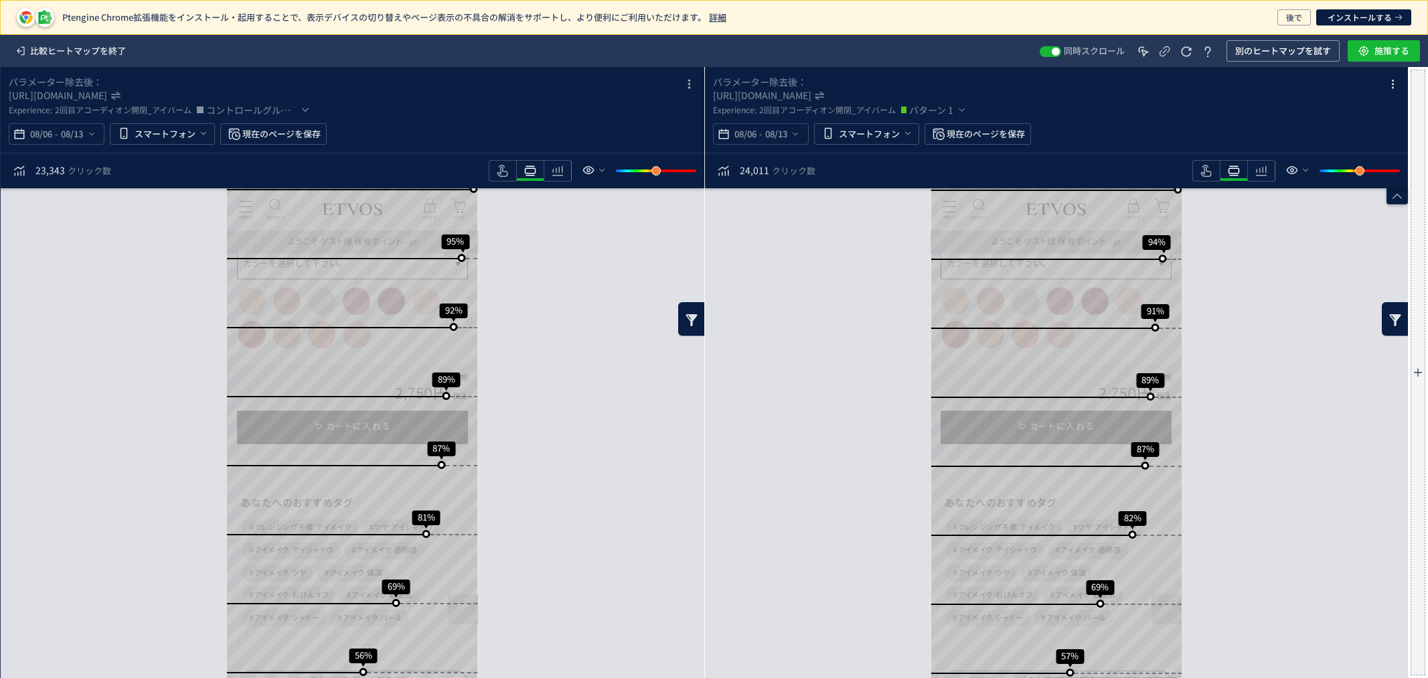
scroll to position [716, 0]
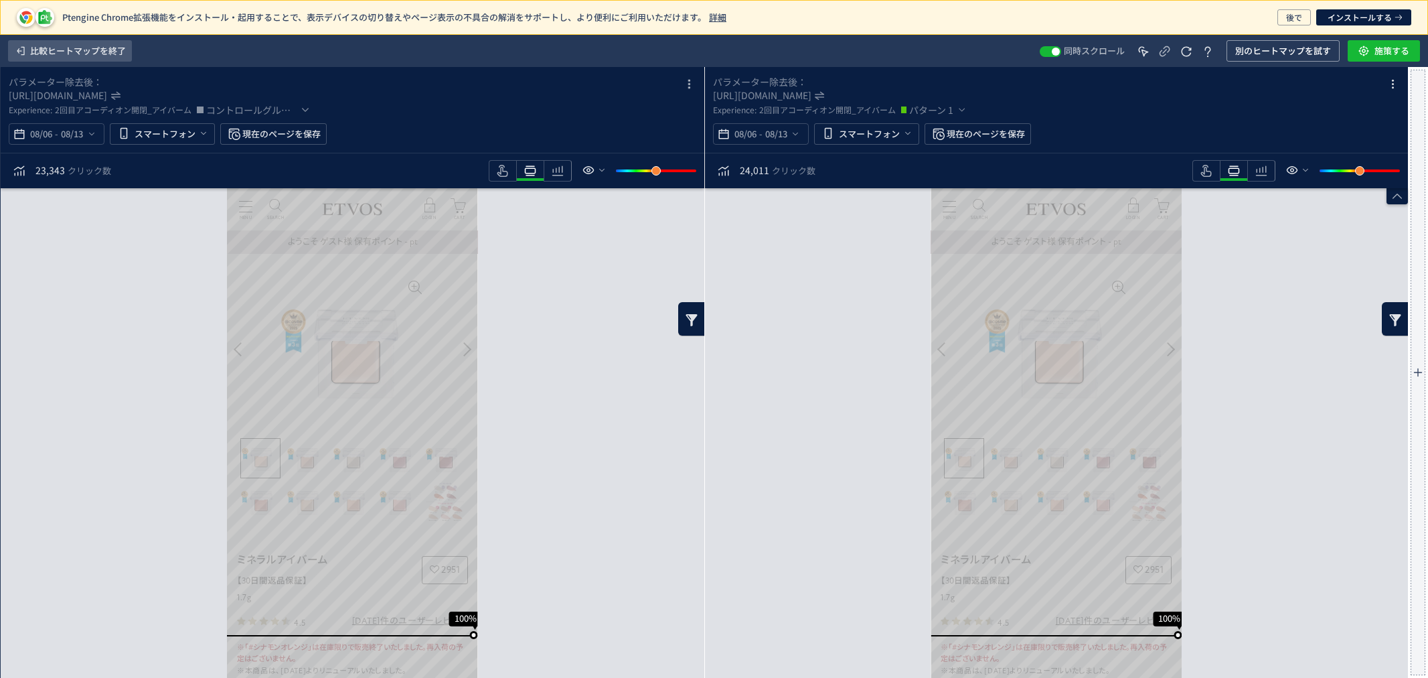
click at [34, 54] on span "比較ヒートマップを終了" at bounding box center [78, 50] width 96 height 21
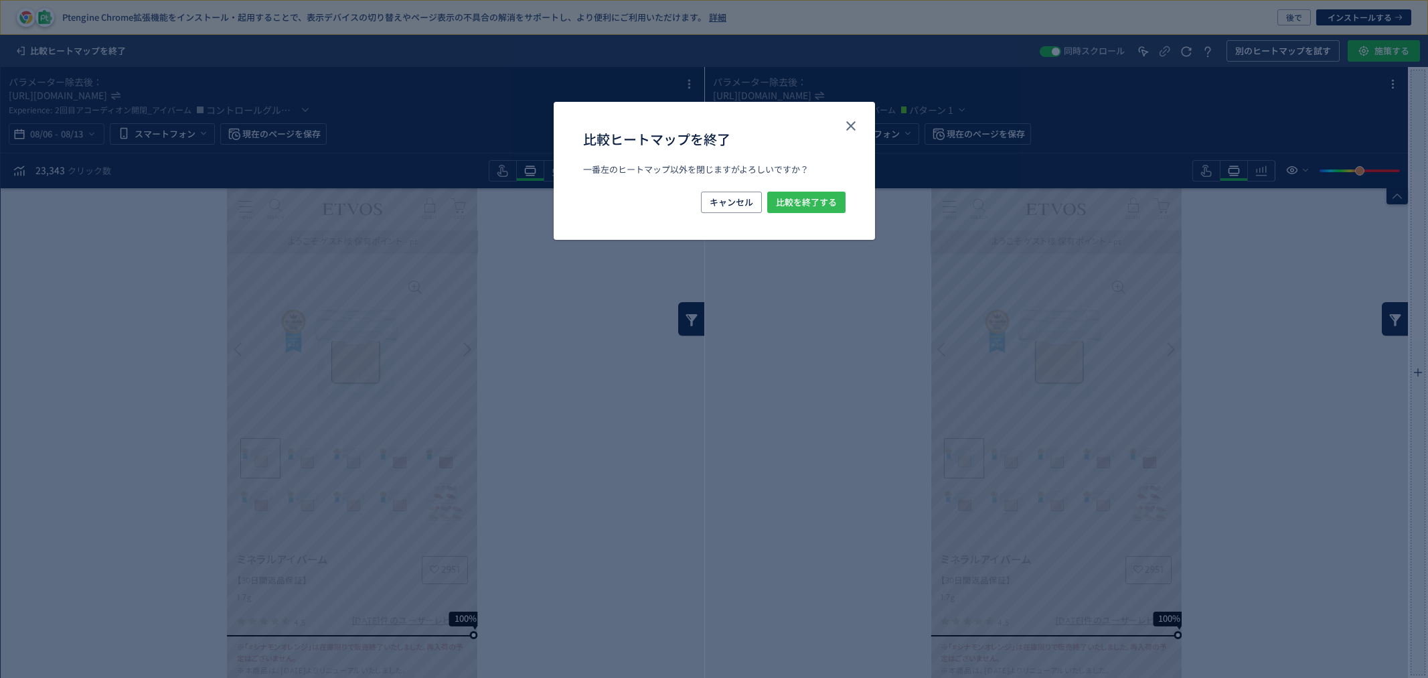
click at [800, 192] on span "比較を終了する" at bounding box center [806, 202] width 61 height 21
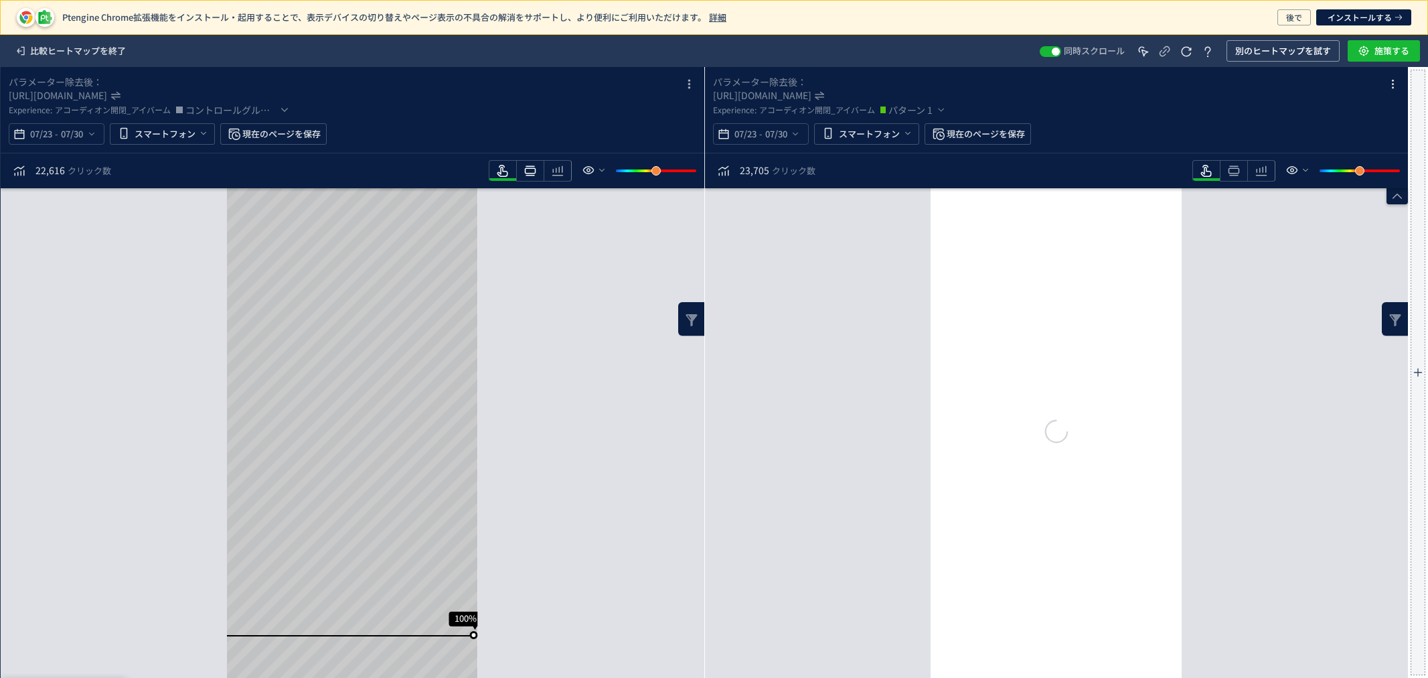
click at [538, 181] on div "heatmap-toolbar" at bounding box center [593, 171] width 208 height 24
click at [536, 177] on icon "heatmap-toolbar" at bounding box center [530, 171] width 16 height 16
click at [536, 171] on use "heatmap-toolbar" at bounding box center [529, 171] width 11 height 10
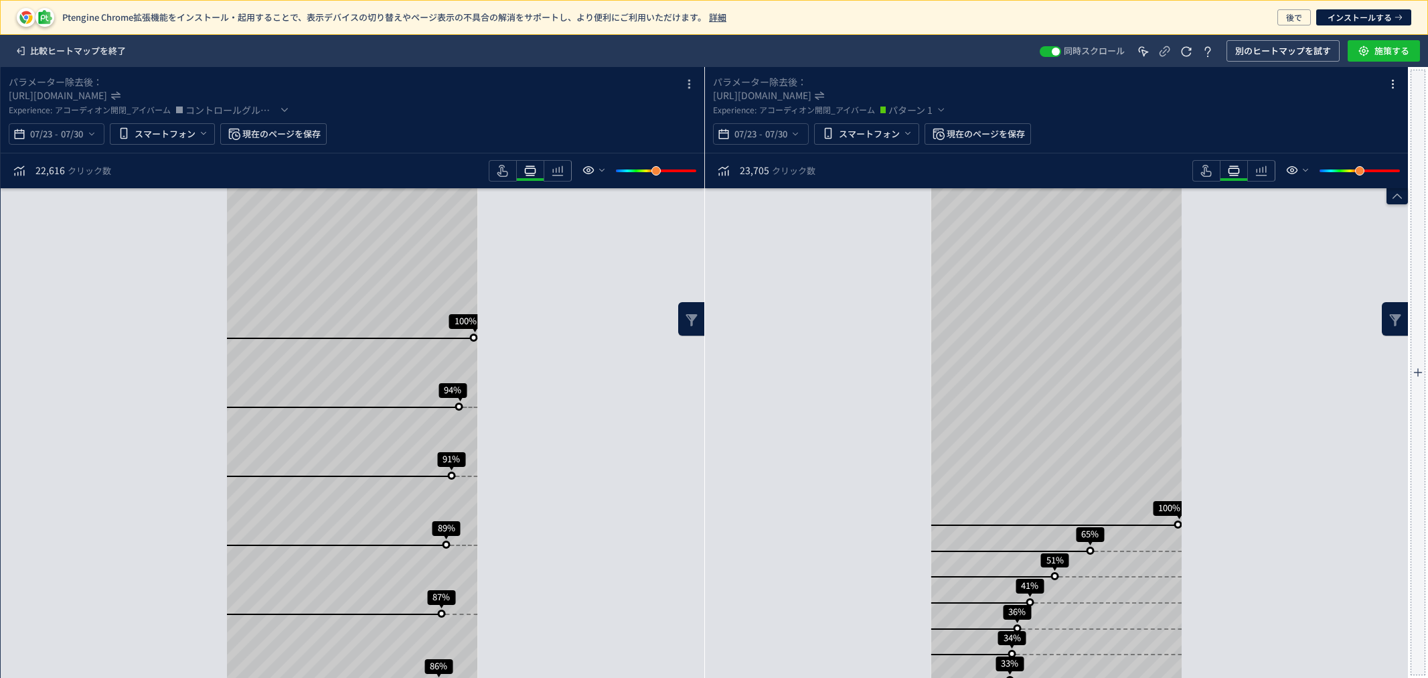
scroll to position [129, 0]
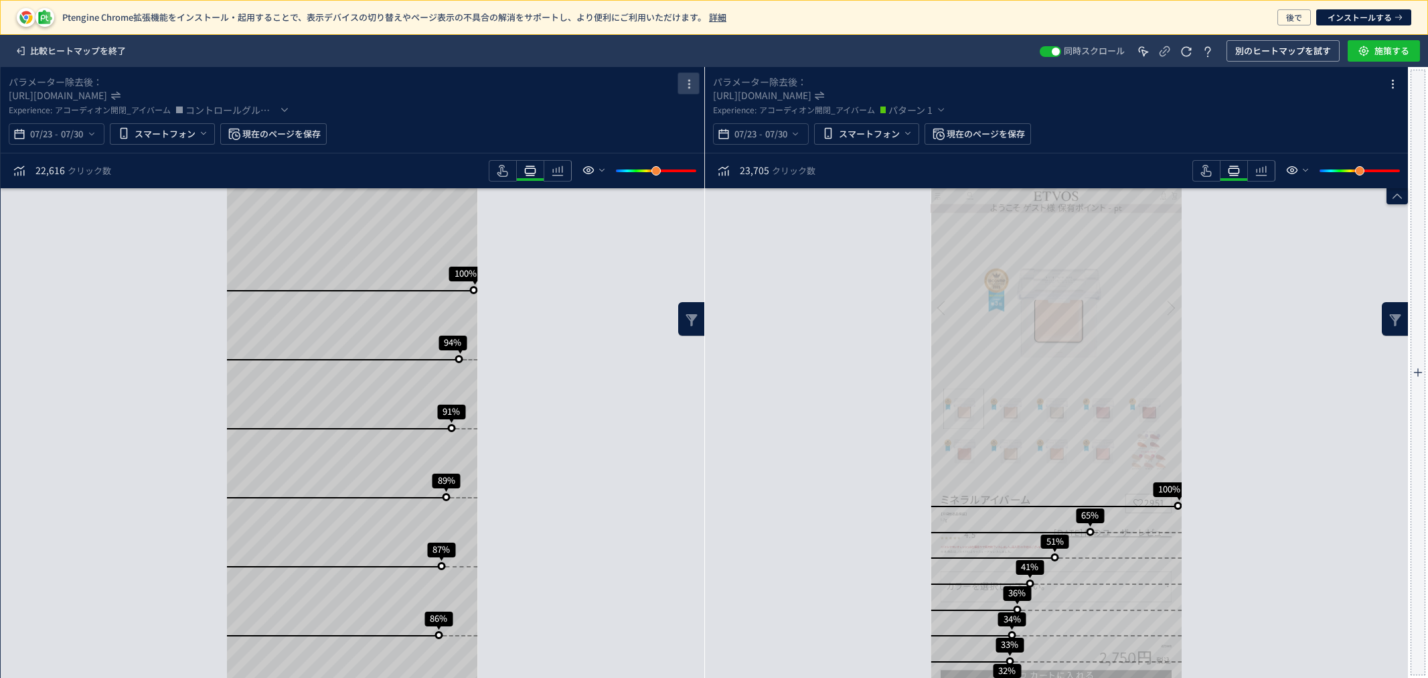
click at [690, 83] on icon "heatmap-box" at bounding box center [689, 84] width 16 height 16
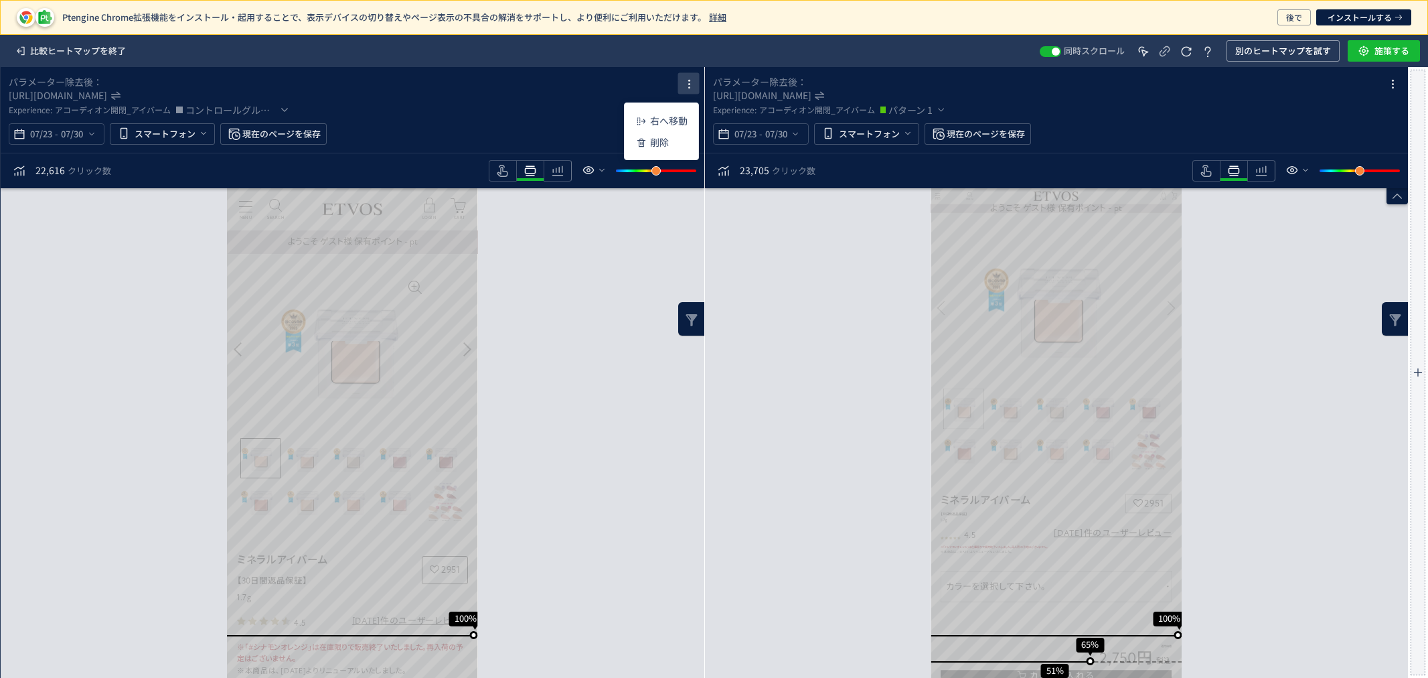
scroll to position [0, 0]
click at [1264, 56] on span "別のヒートマップを試す" at bounding box center [1283, 50] width 96 height 21
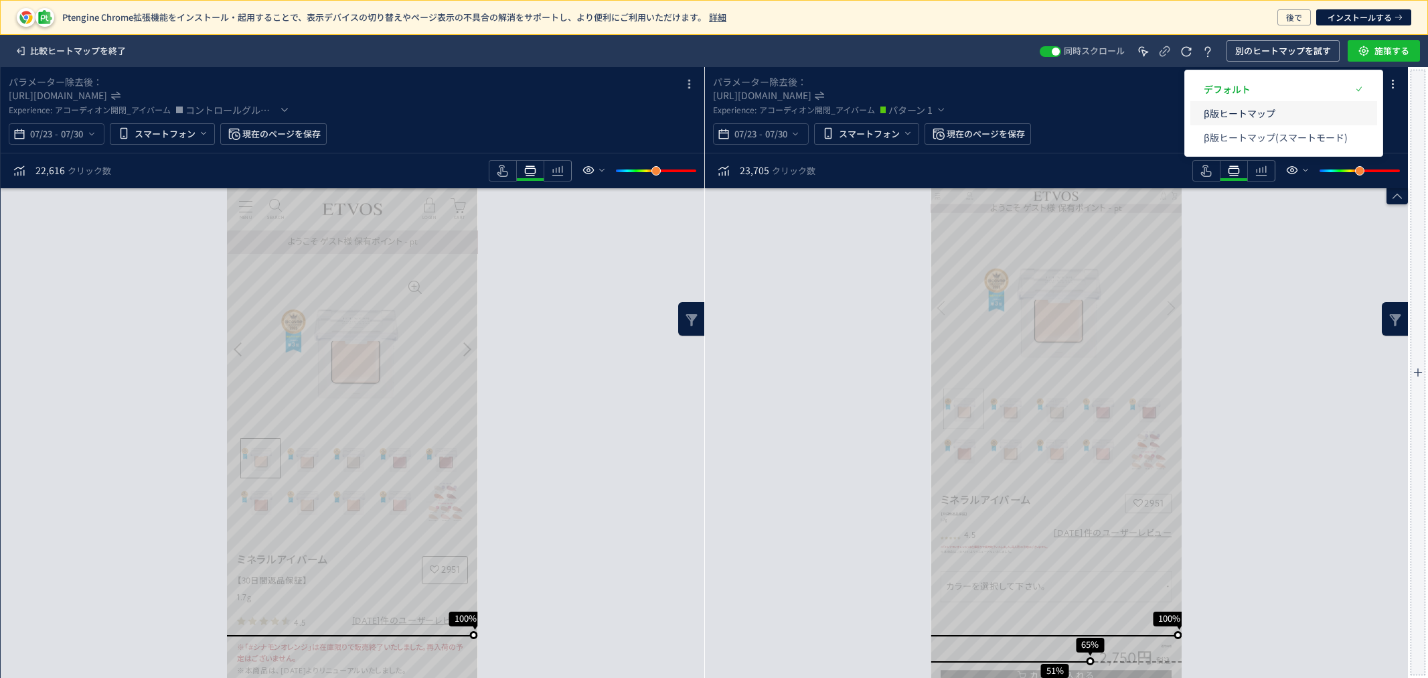
click at [1266, 109] on p "β版ヒートマップ" at bounding box center [1276, 113] width 144 height 24
